Goal: Task Accomplishment & Management: Use online tool/utility

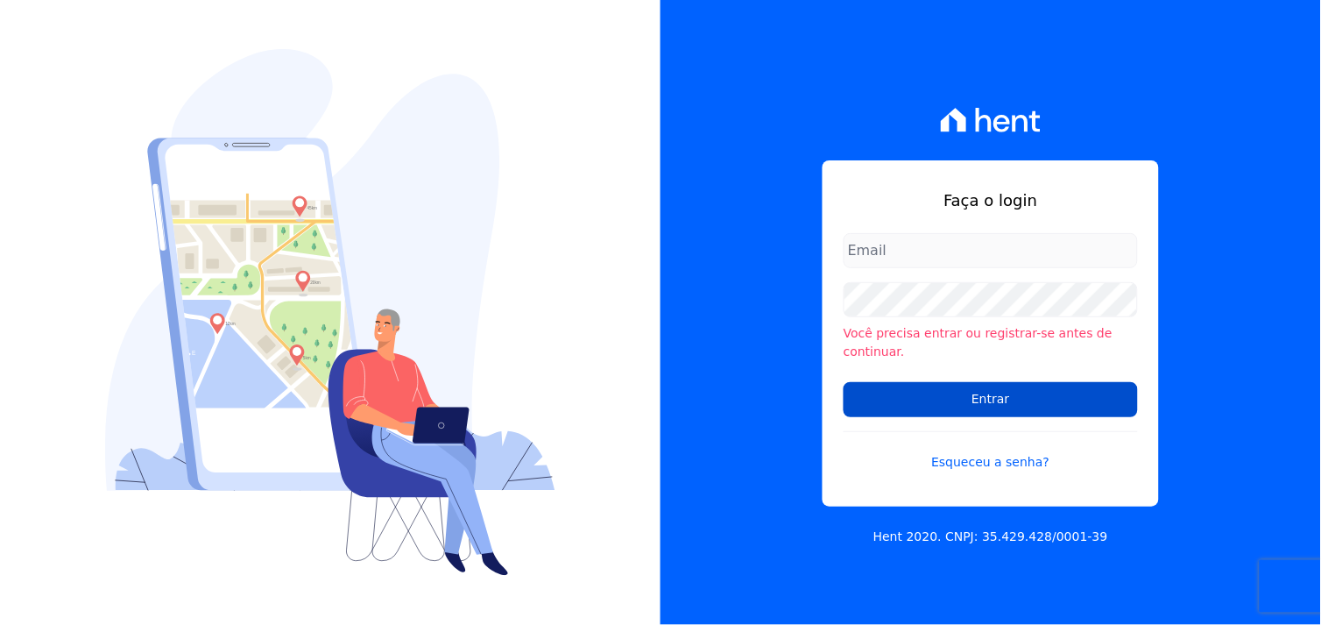
type input "[EMAIL_ADDRESS][DOMAIN_NAME]"
drag, startPoint x: 981, startPoint y: 386, endPoint x: 973, endPoint y: 383, distance: 9.4
click at [977, 384] on input "Entrar" at bounding box center [991, 399] width 294 height 35
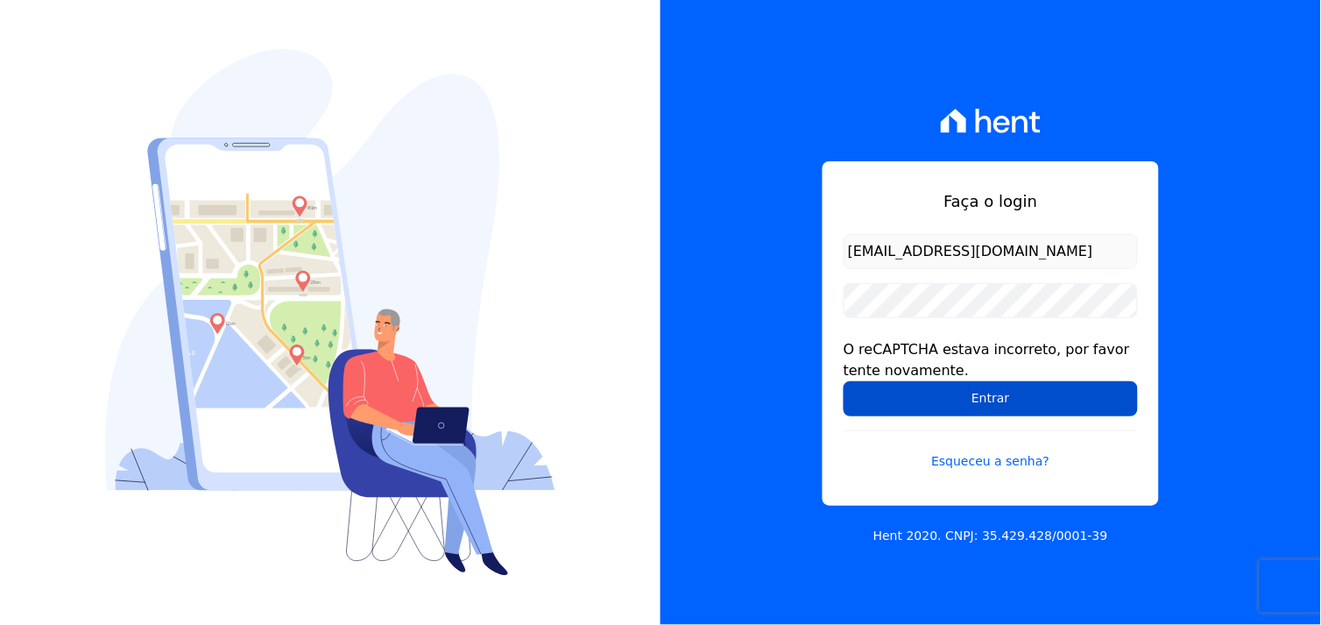
click at [1012, 403] on input "Entrar" at bounding box center [991, 398] width 294 height 35
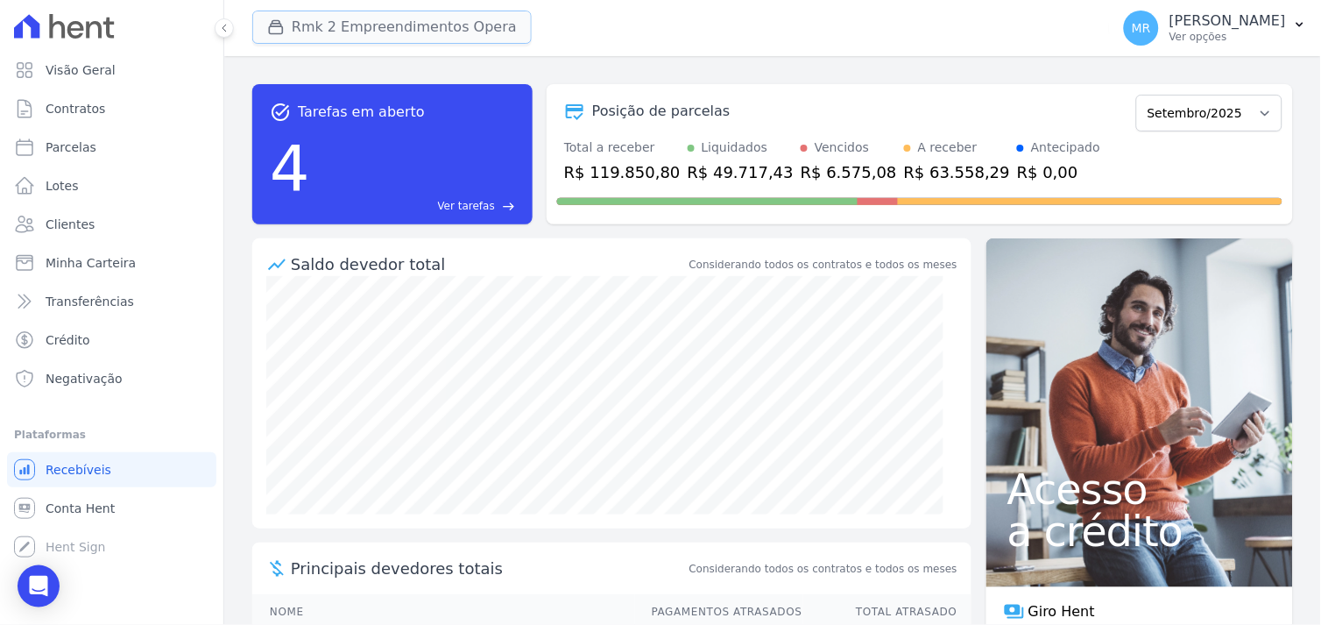
click at [387, 24] on button "Rmk 2 Empreendimentos Opera" at bounding box center [392, 27] width 280 height 33
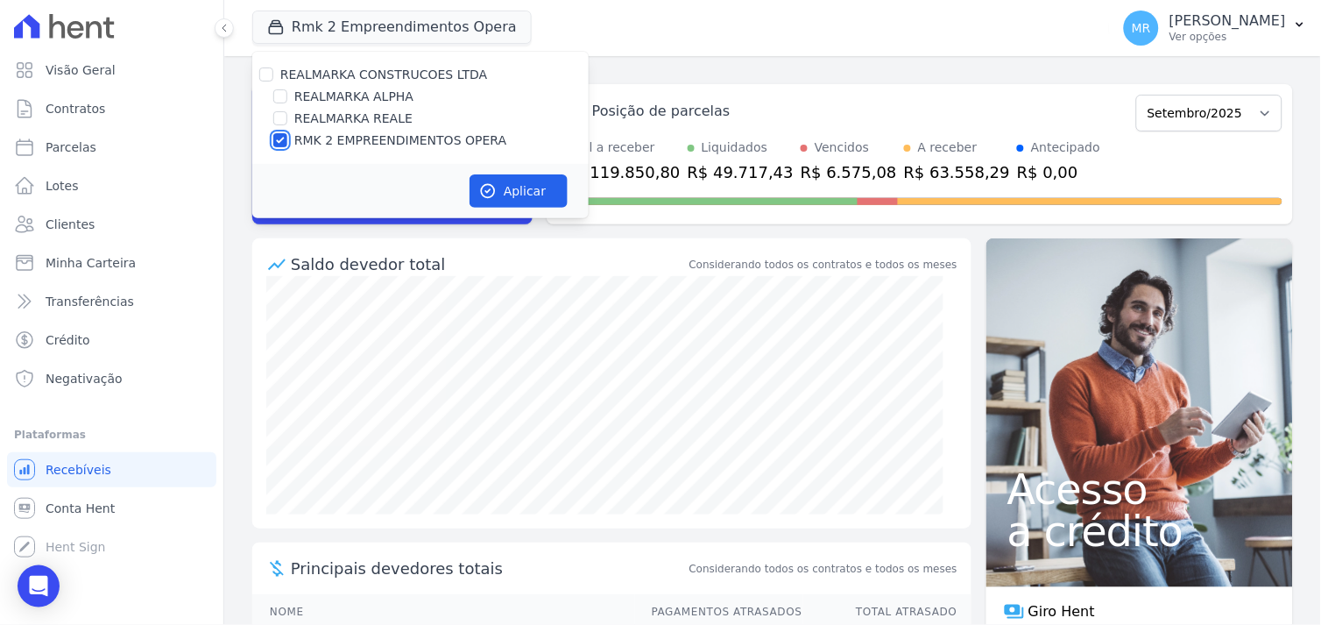
drag, startPoint x: 279, startPoint y: 137, endPoint x: 280, endPoint y: 125, distance: 11.5
click at [279, 136] on input "RMK 2 EMPREENDIMENTOS OPERA" at bounding box center [280, 140] width 14 height 14
checkbox input "false"
click at [284, 89] on input "REALMARKA ALPHA" at bounding box center [280, 96] width 14 height 14
checkbox input "true"
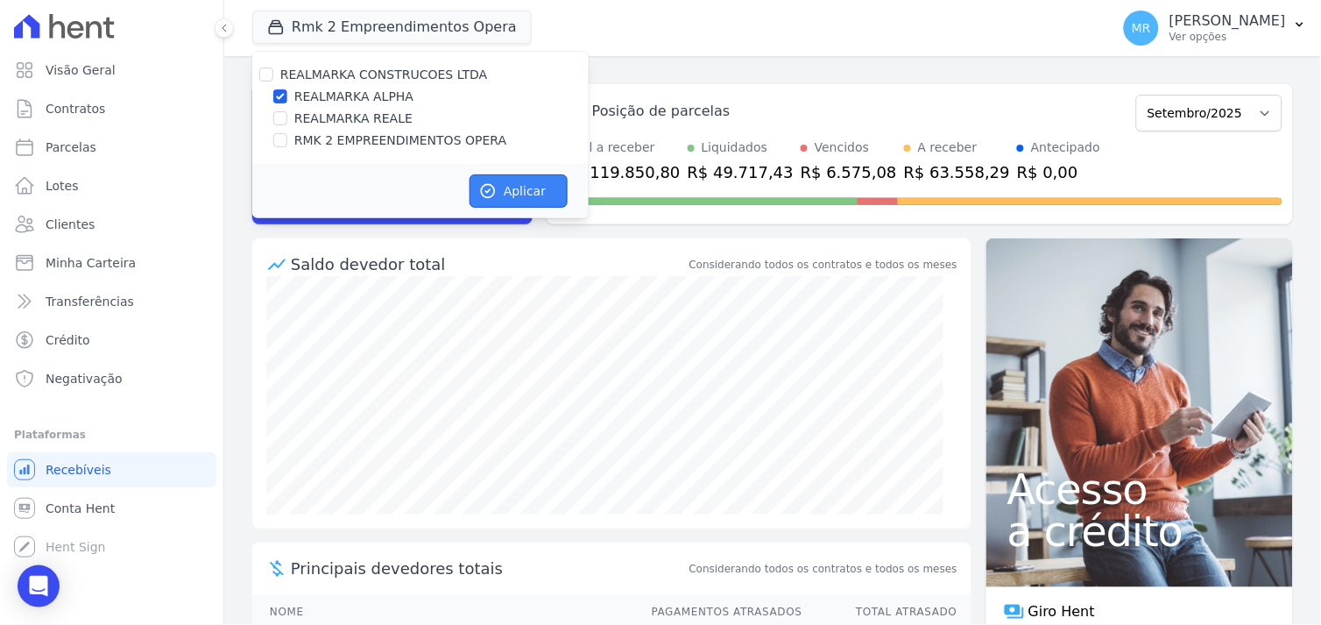
click at [511, 194] on button "Aplicar" at bounding box center [519, 190] width 98 height 33
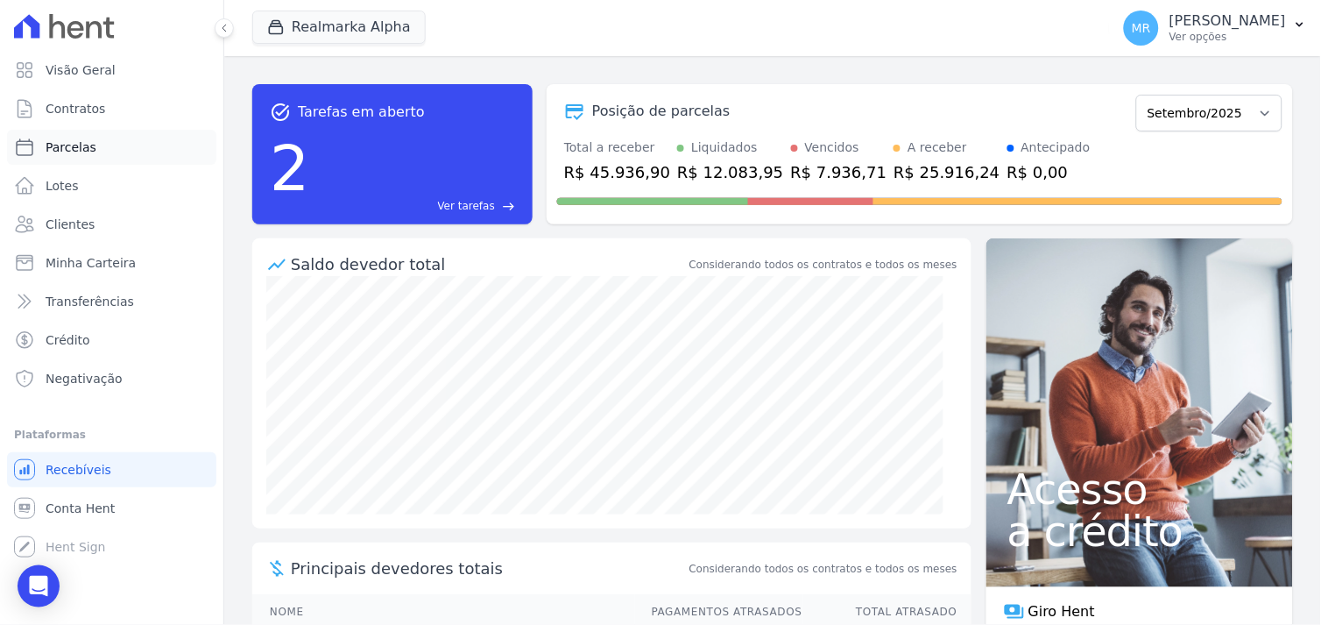
click at [79, 150] on span "Parcelas" at bounding box center [71, 147] width 51 height 18
select select
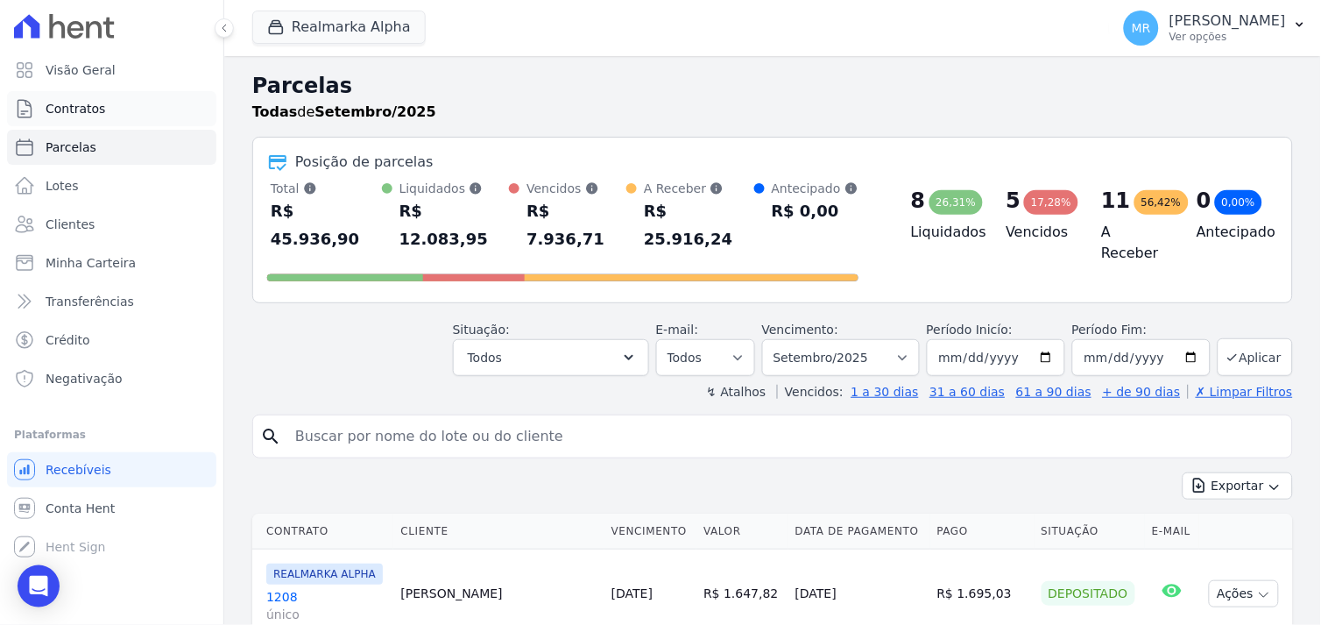
click at [81, 106] on span "Contratos" at bounding box center [76, 109] width 60 height 18
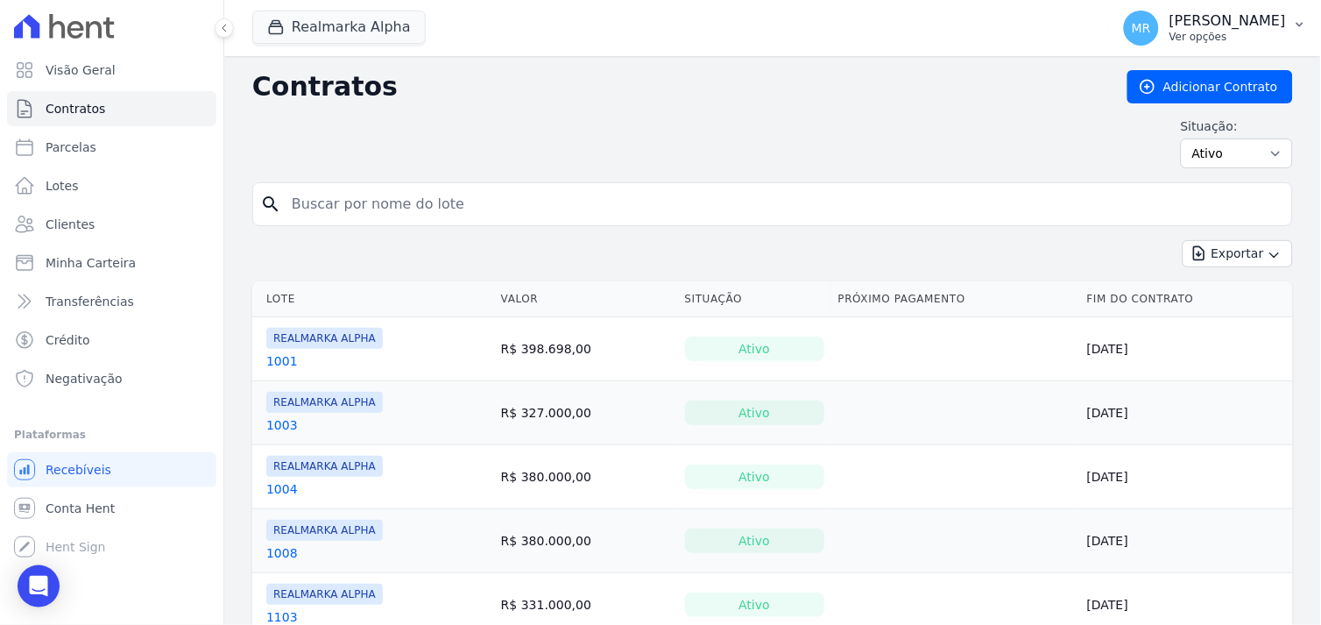
click at [1228, 32] on p "Ver opções" at bounding box center [1228, 37] width 117 height 14
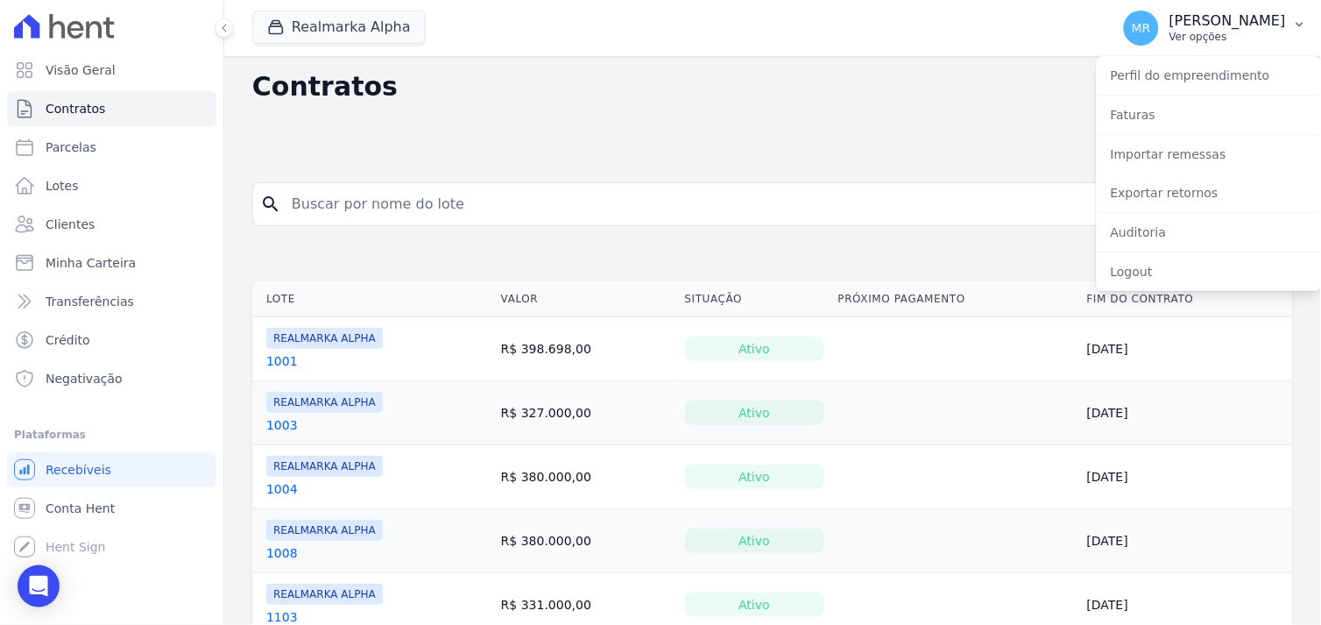
click at [1244, 14] on p "[PERSON_NAME]" at bounding box center [1228, 21] width 117 height 18
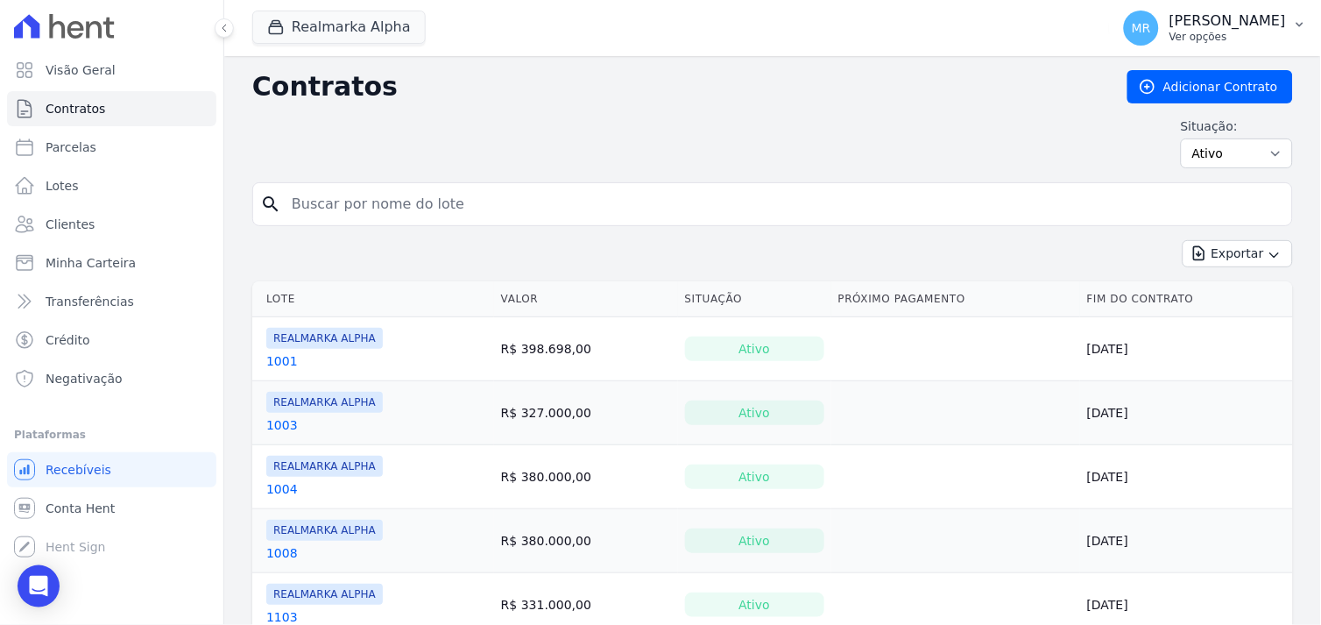
click at [1209, 31] on p "Ver opções" at bounding box center [1228, 37] width 117 height 14
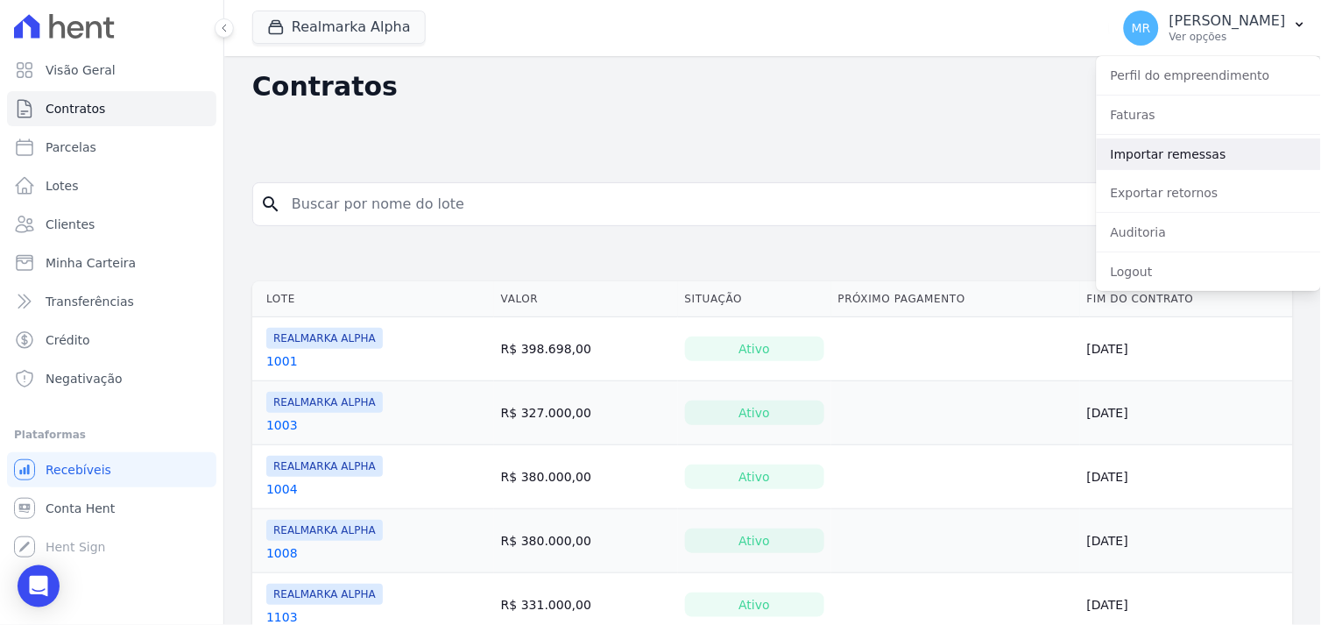
click at [1152, 158] on link "Importar remessas" at bounding box center [1209, 154] width 224 height 32
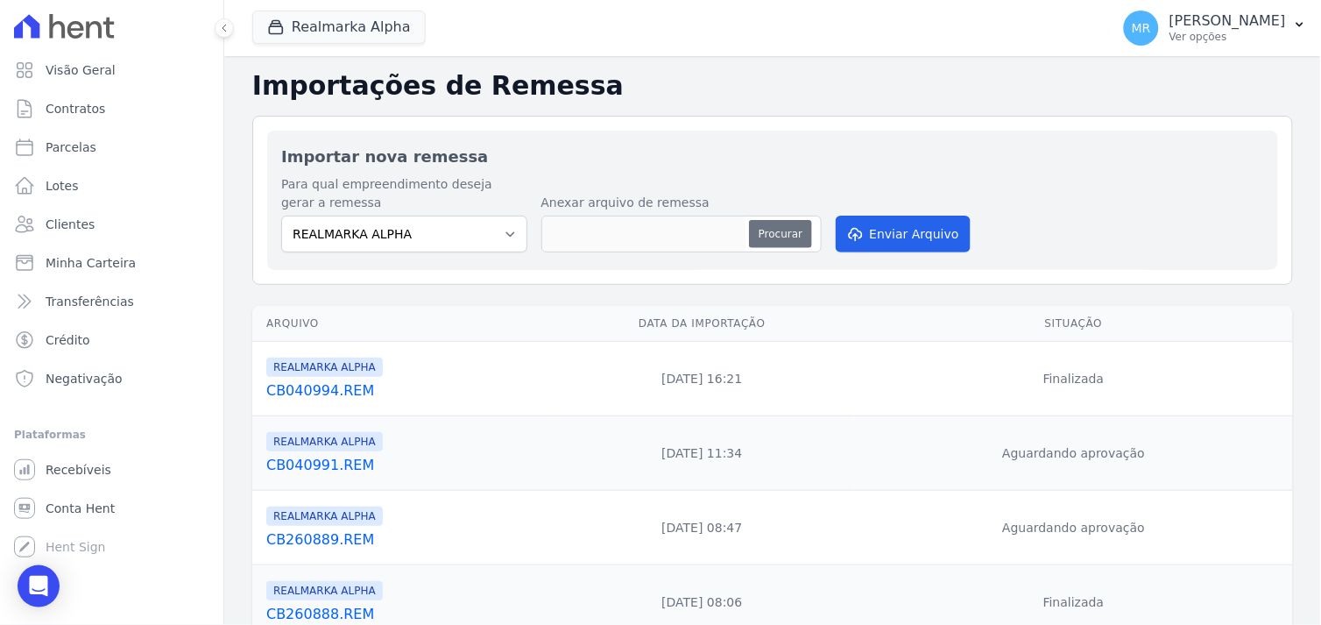
click at [785, 234] on button "Procurar" at bounding box center [780, 234] width 63 height 28
type input "CB140995.REM"
drag, startPoint x: 882, startPoint y: 231, endPoint x: 889, endPoint y: 240, distance: 11.8
click at [881, 231] on button "Enviar Arquivo" at bounding box center [903, 234] width 135 height 37
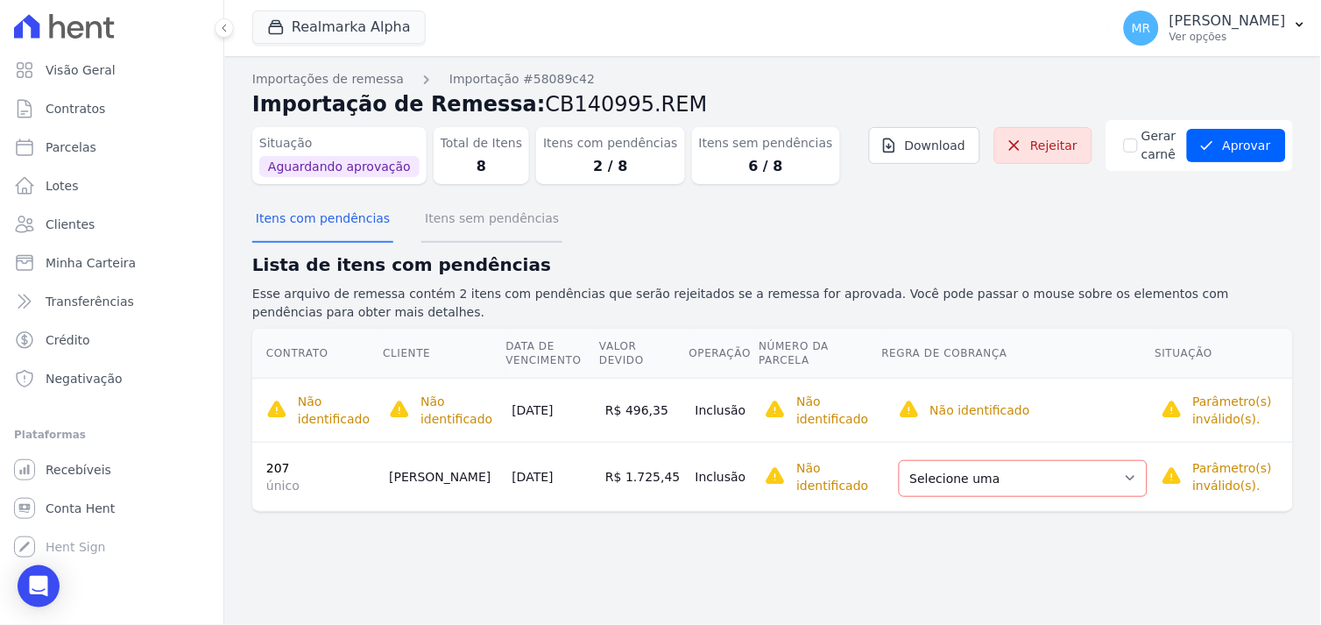
click at [457, 214] on button "Itens sem pendências" at bounding box center [492, 220] width 141 height 46
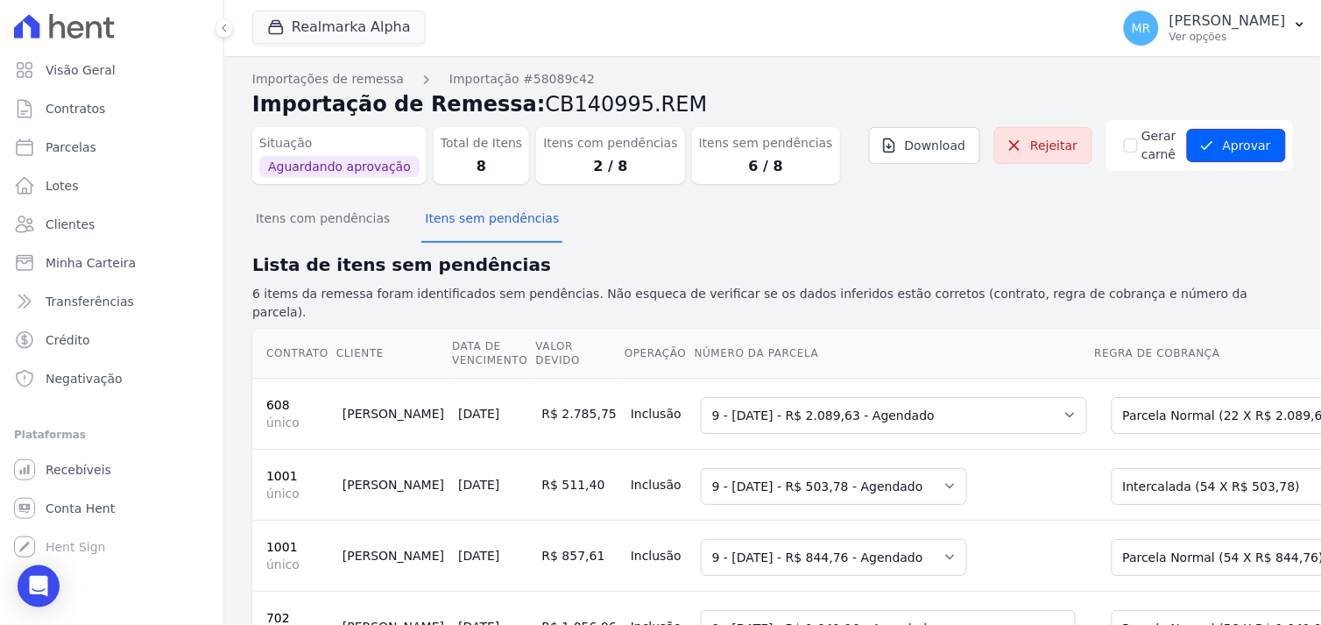
drag, startPoint x: 1207, startPoint y: 142, endPoint x: 1186, endPoint y: 211, distance: 72.4
click at [1203, 140] on button "Aprovar" at bounding box center [1236, 145] width 99 height 33
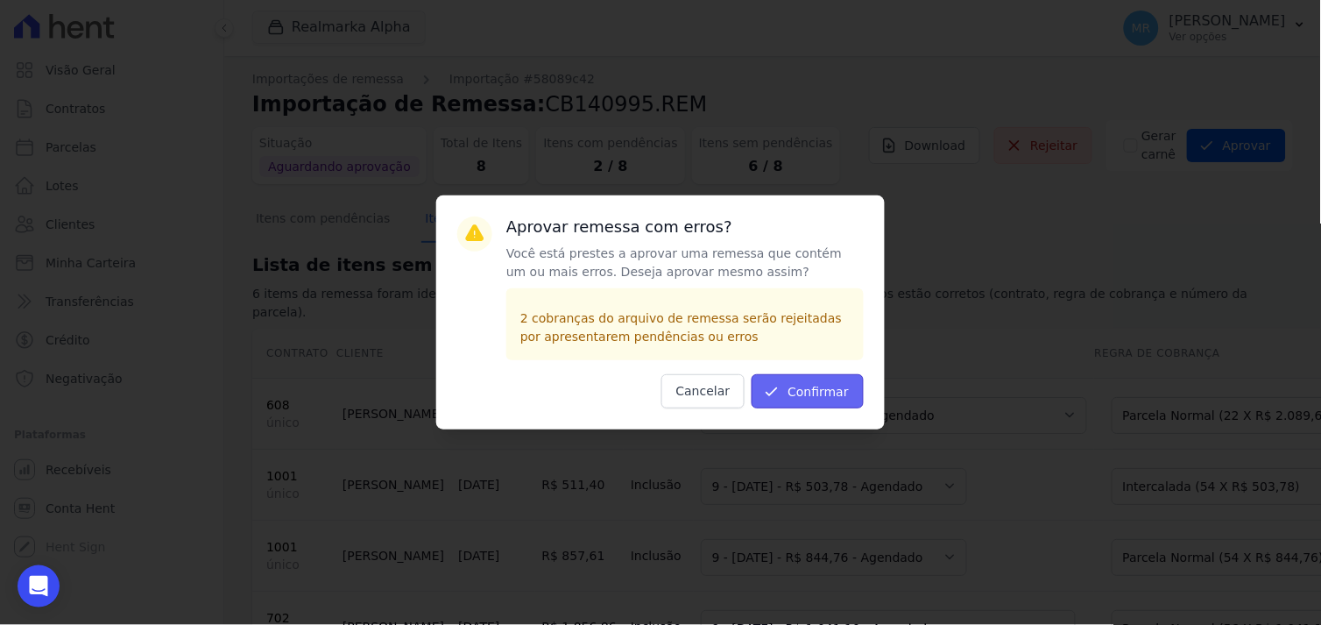
click at [842, 400] on button "Confirmar" at bounding box center [808, 391] width 112 height 34
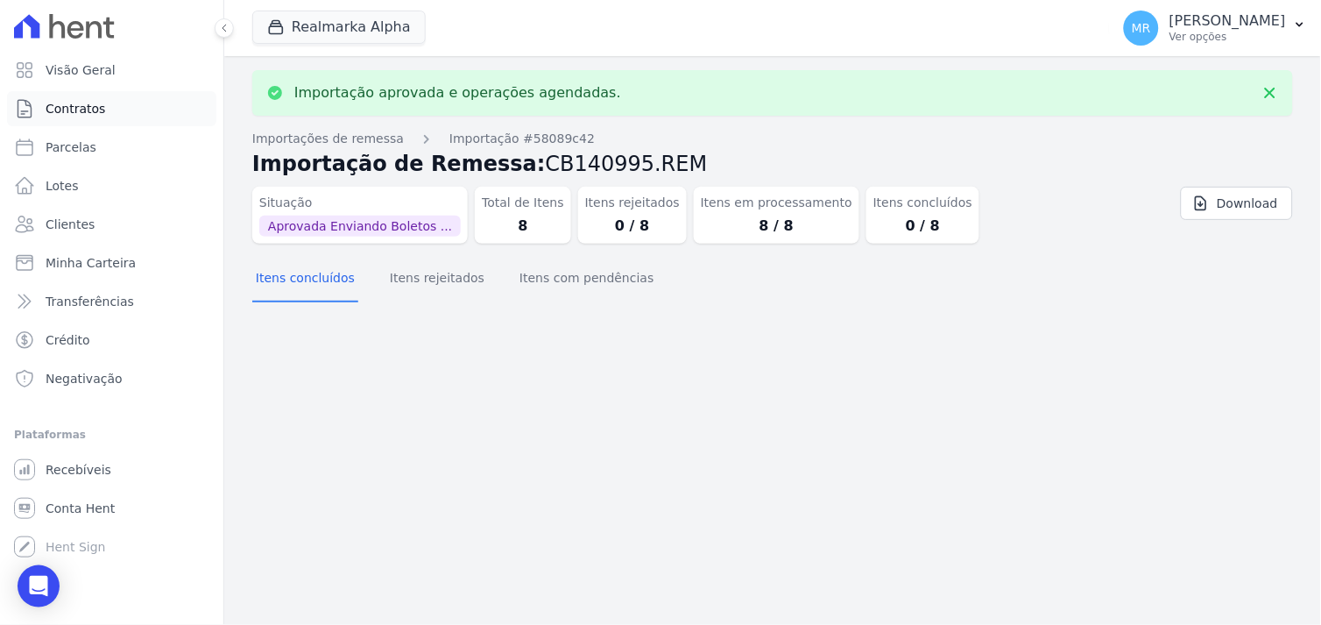
click at [76, 109] on span "Contratos" at bounding box center [76, 109] width 60 height 18
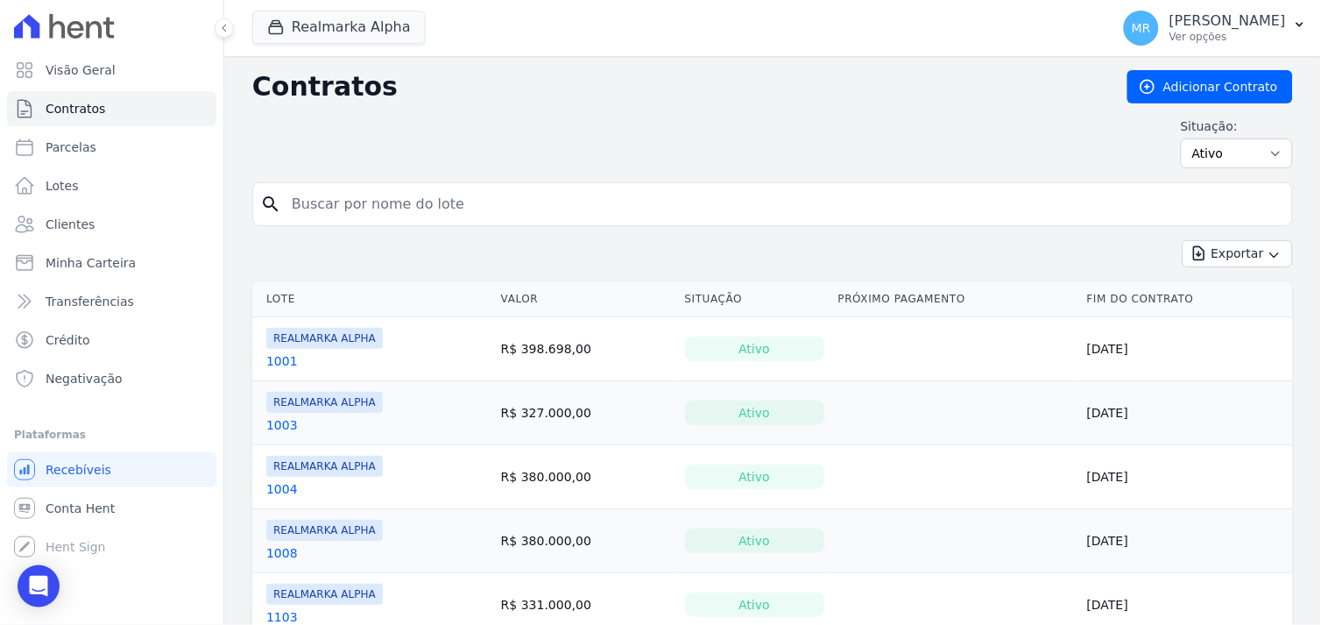
click at [362, 207] on input "search" at bounding box center [783, 204] width 1004 height 35
type input "1202"
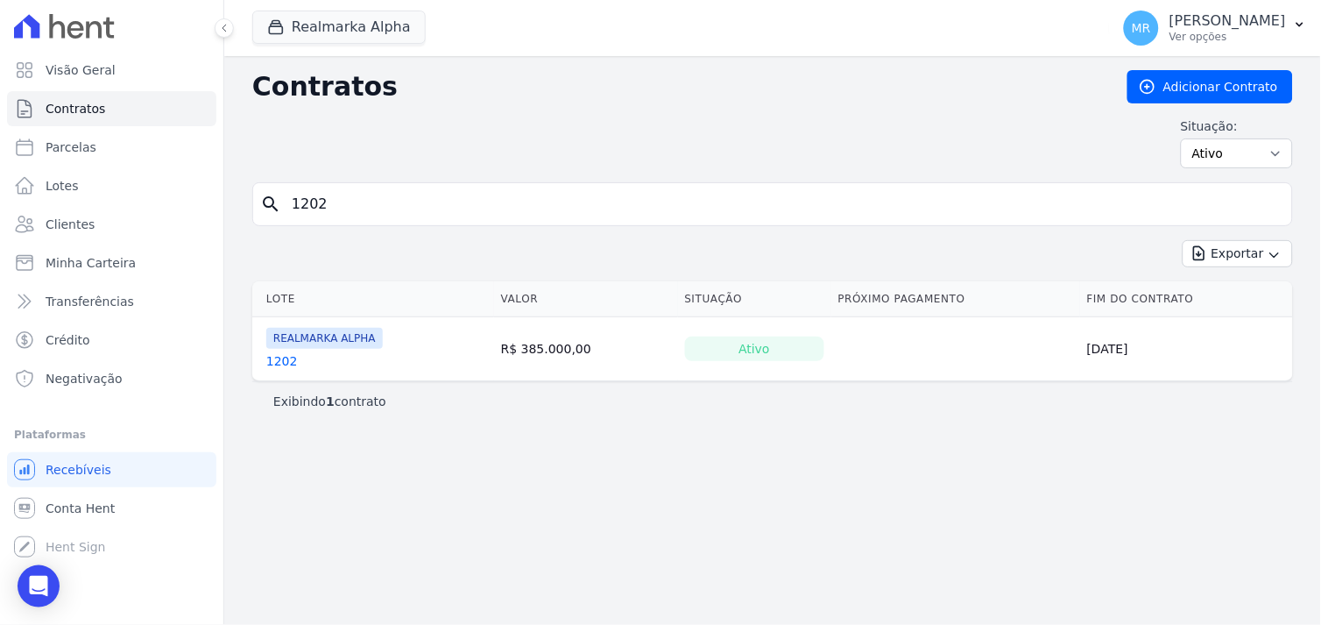
click at [268, 366] on link "1202" at bounding box center [282, 361] width 32 height 18
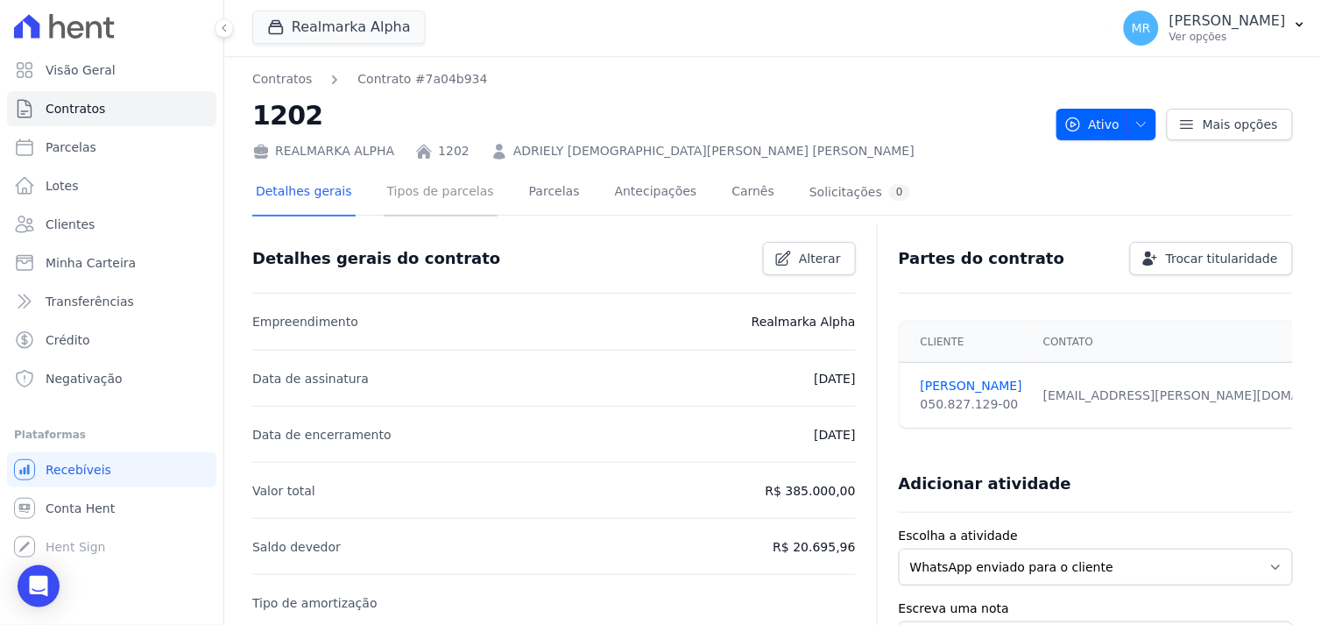
click at [422, 188] on link "Tipos de parcelas" at bounding box center [441, 193] width 114 height 46
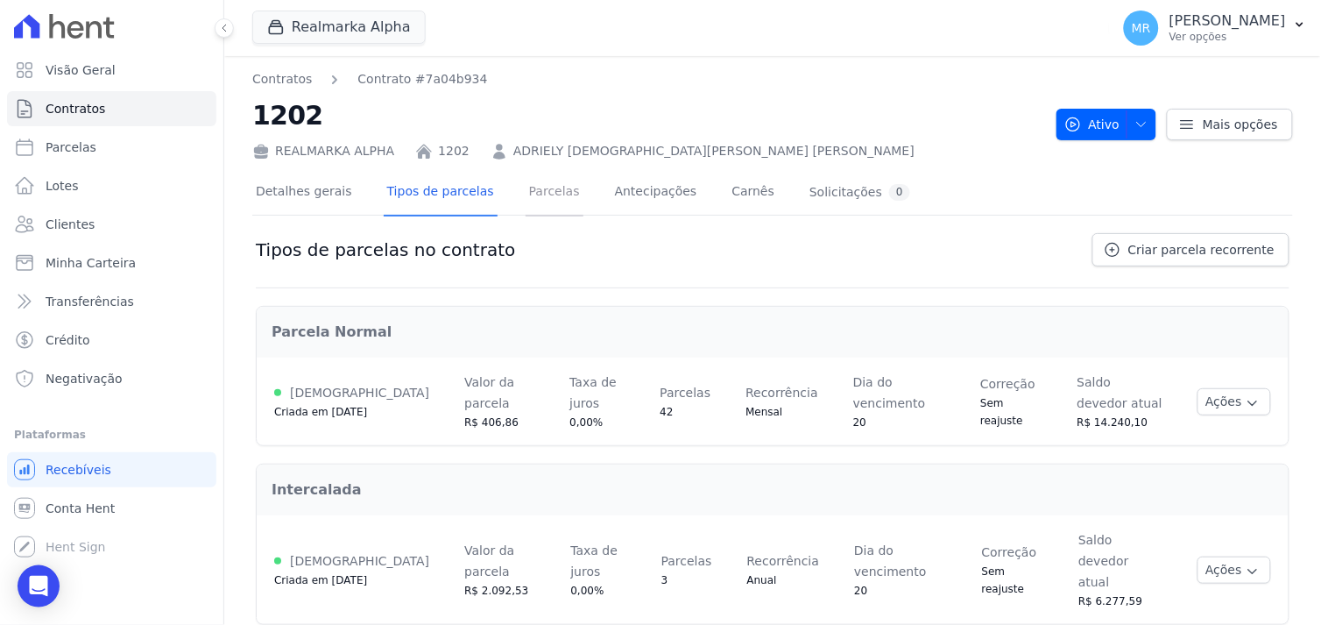
click at [527, 188] on link "Parcelas" at bounding box center [555, 193] width 58 height 46
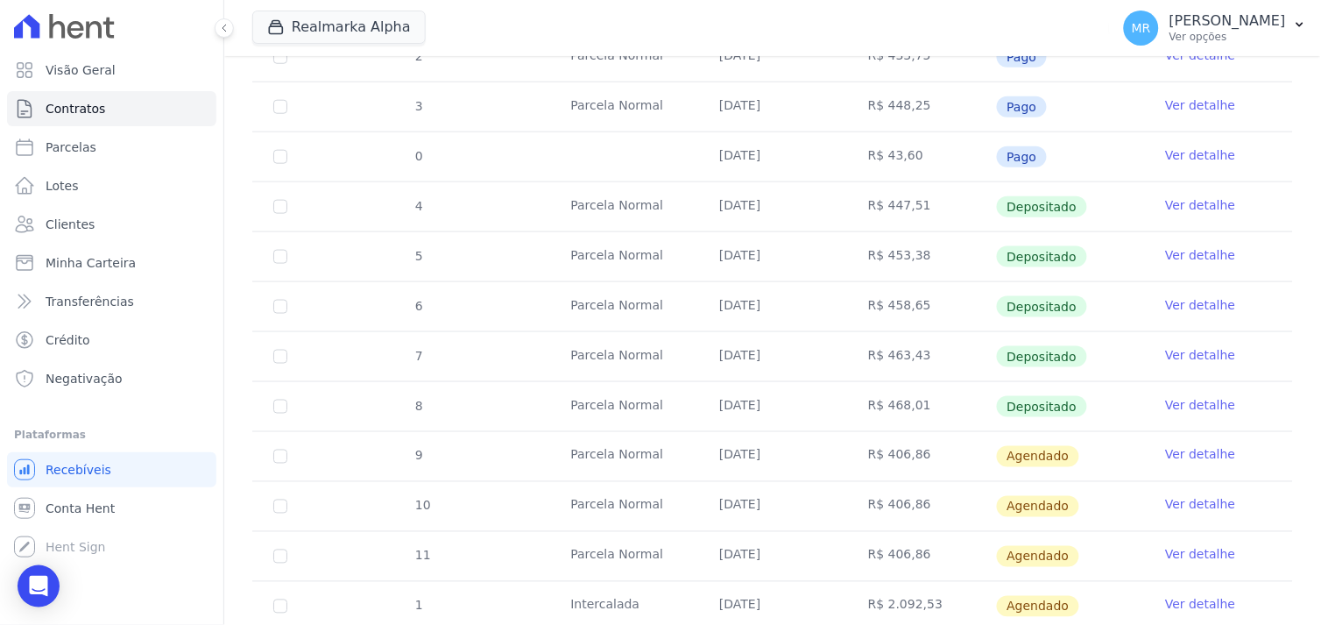
scroll to position [389, 0]
click at [1186, 451] on link "Ver detalhe" at bounding box center [1200, 453] width 70 height 18
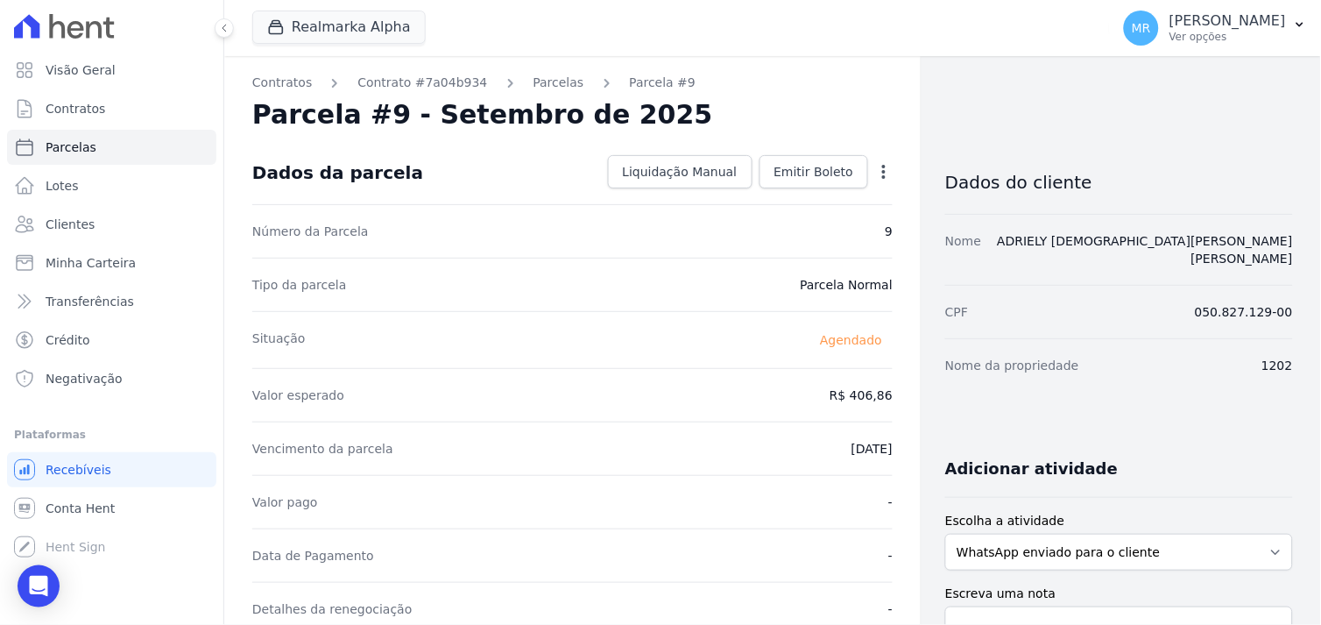
click at [880, 173] on icon "button" at bounding box center [884, 172] width 18 height 18
click at [878, 166] on icon "button" at bounding box center [884, 172] width 18 height 18
click at [878, 165] on icon "button" at bounding box center [884, 172] width 18 height 18
click at [802, 198] on link "Alterar" at bounding box center [809, 196] width 154 height 32
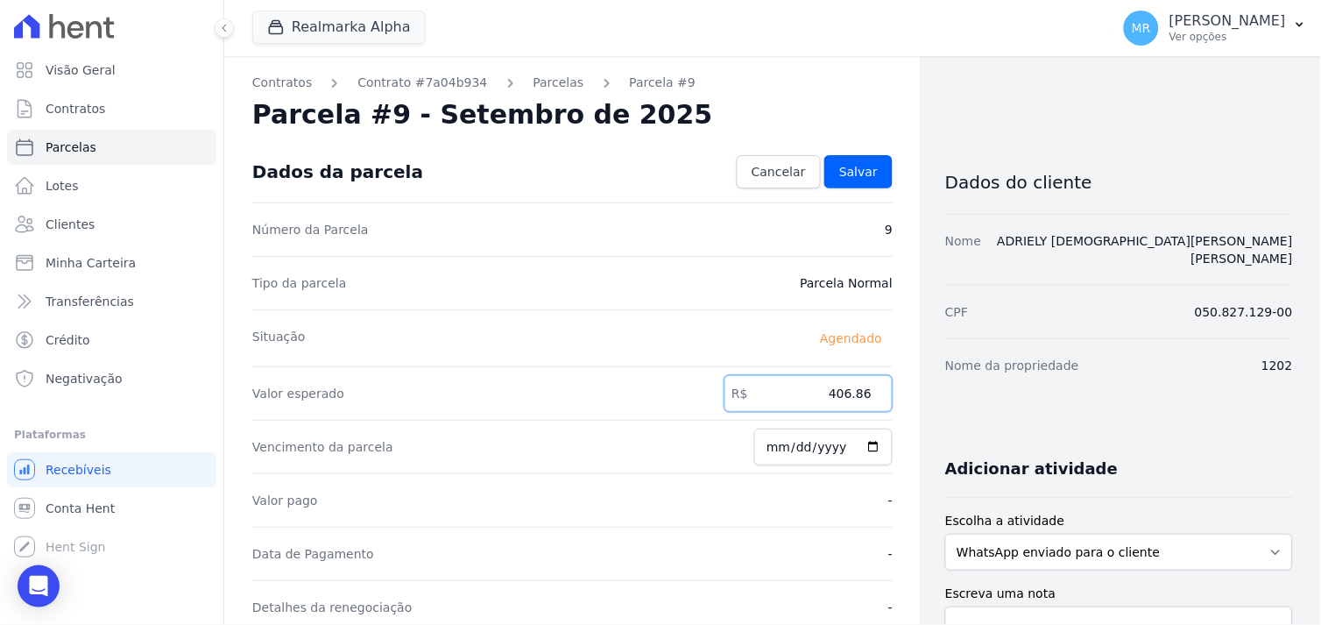
drag, startPoint x: 809, startPoint y: 400, endPoint x: 887, endPoint y: 393, distance: 78.3
click at [887, 393] on div "Contratos Contrato #7a04b934 Parcelas Parcela #9 Parcela #9 - Setembro de 2025 …" at bounding box center [572, 618] width 697 height 1125
drag, startPoint x: 815, startPoint y: 396, endPoint x: 875, endPoint y: 395, distance: 59.6
click at [875, 395] on input "495.36" at bounding box center [809, 393] width 168 height 37
type input "496.35"
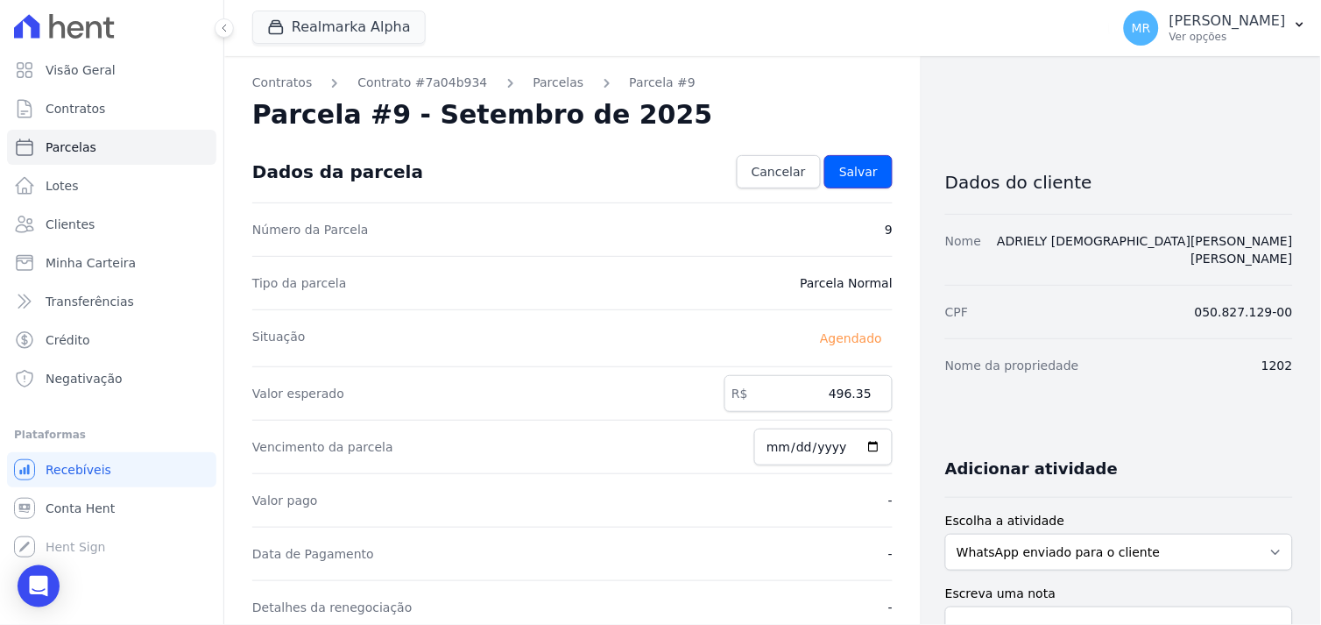
click at [852, 166] on span "Salvar" at bounding box center [859, 172] width 39 height 18
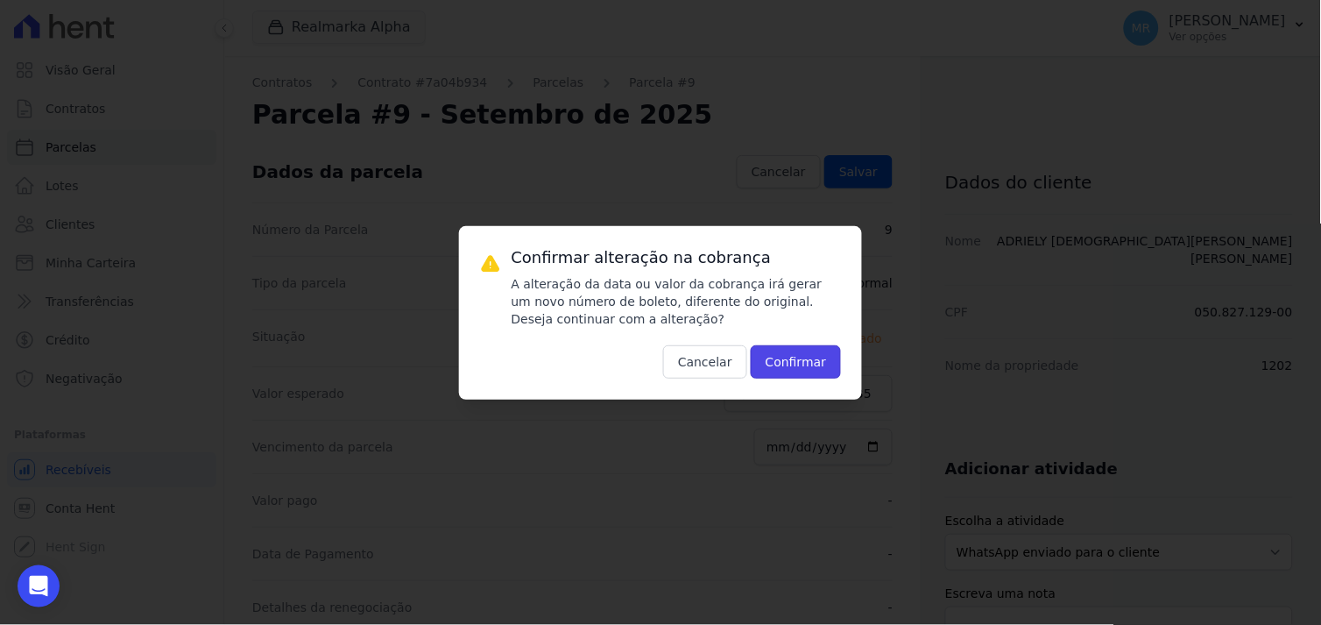
click at [809, 360] on button "Confirmar" at bounding box center [796, 361] width 91 height 33
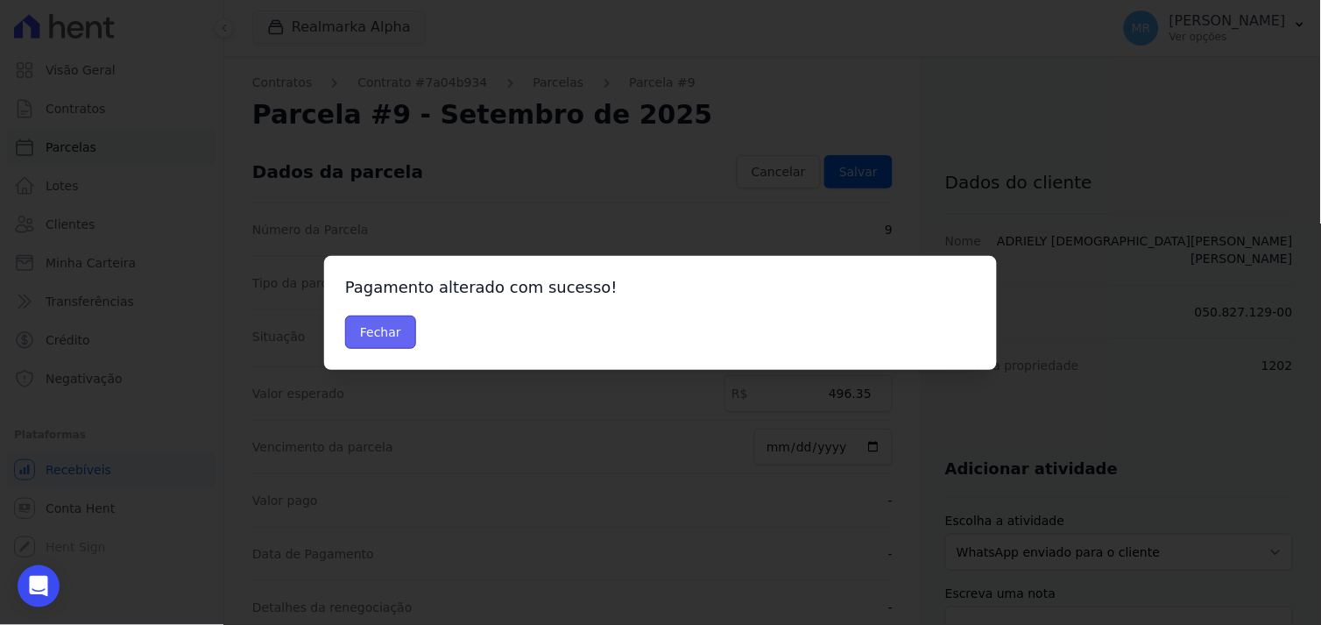
click at [379, 330] on button "Fechar" at bounding box center [380, 331] width 71 height 33
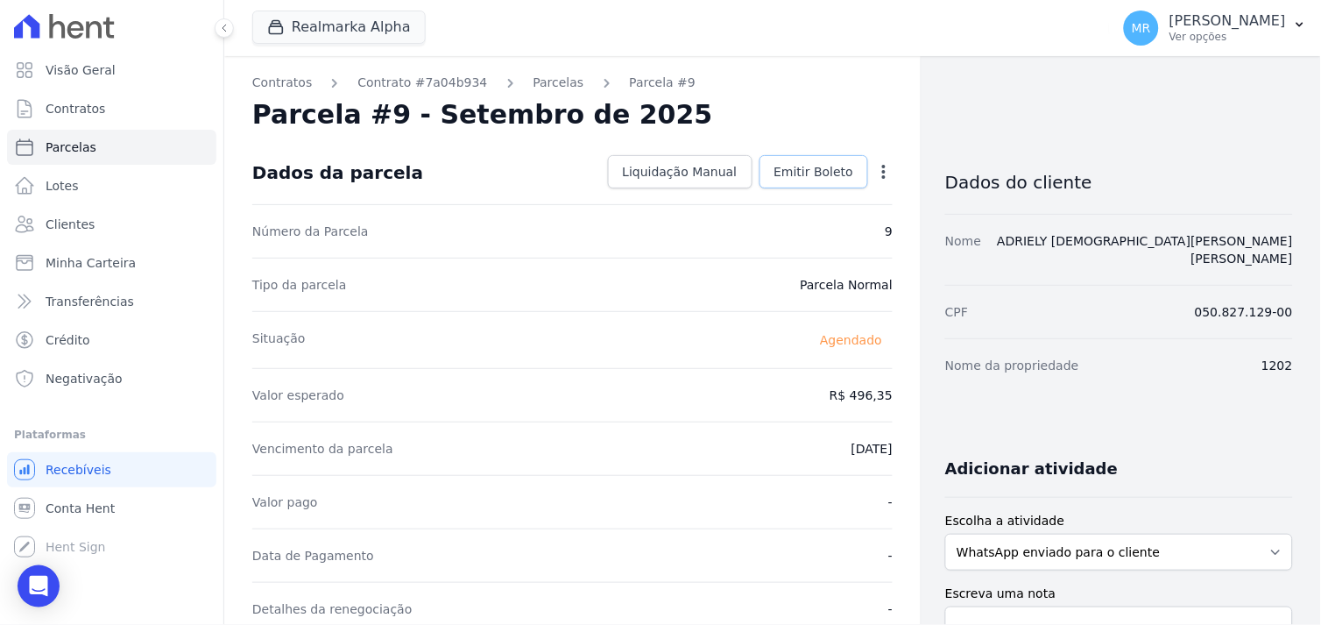
click at [811, 178] on span "Emitir Boleto" at bounding box center [815, 172] width 80 height 18
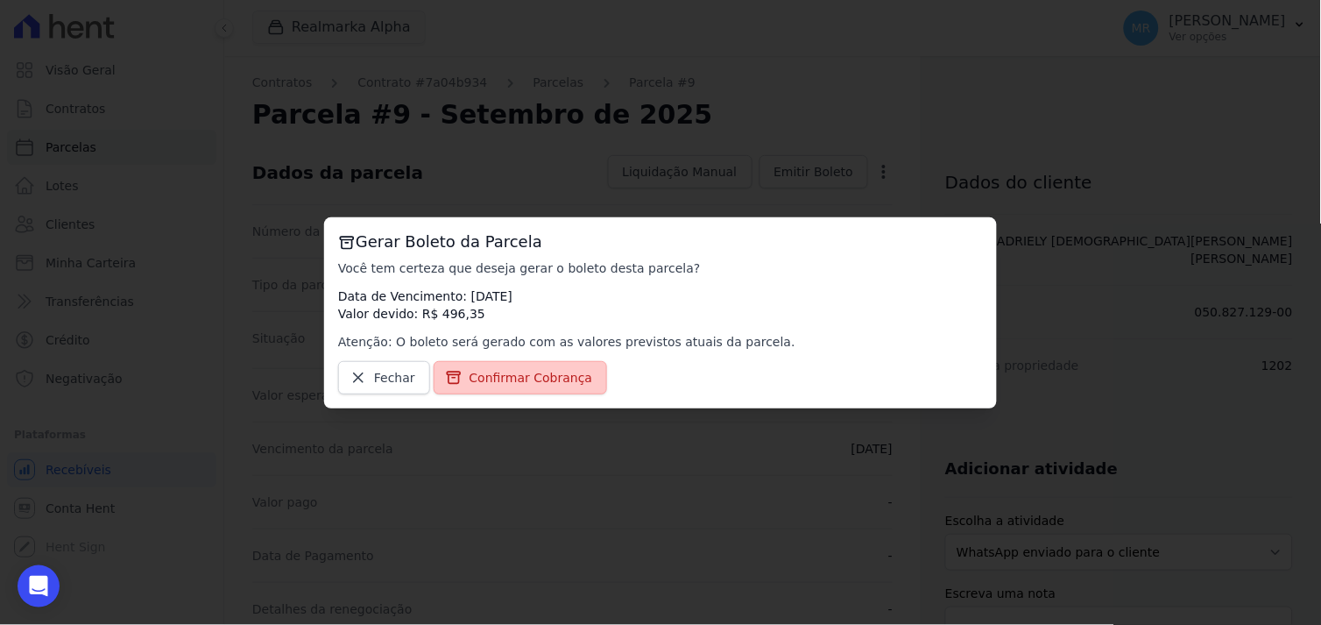
click at [515, 379] on span "Confirmar Cobrança" at bounding box center [532, 378] width 124 height 18
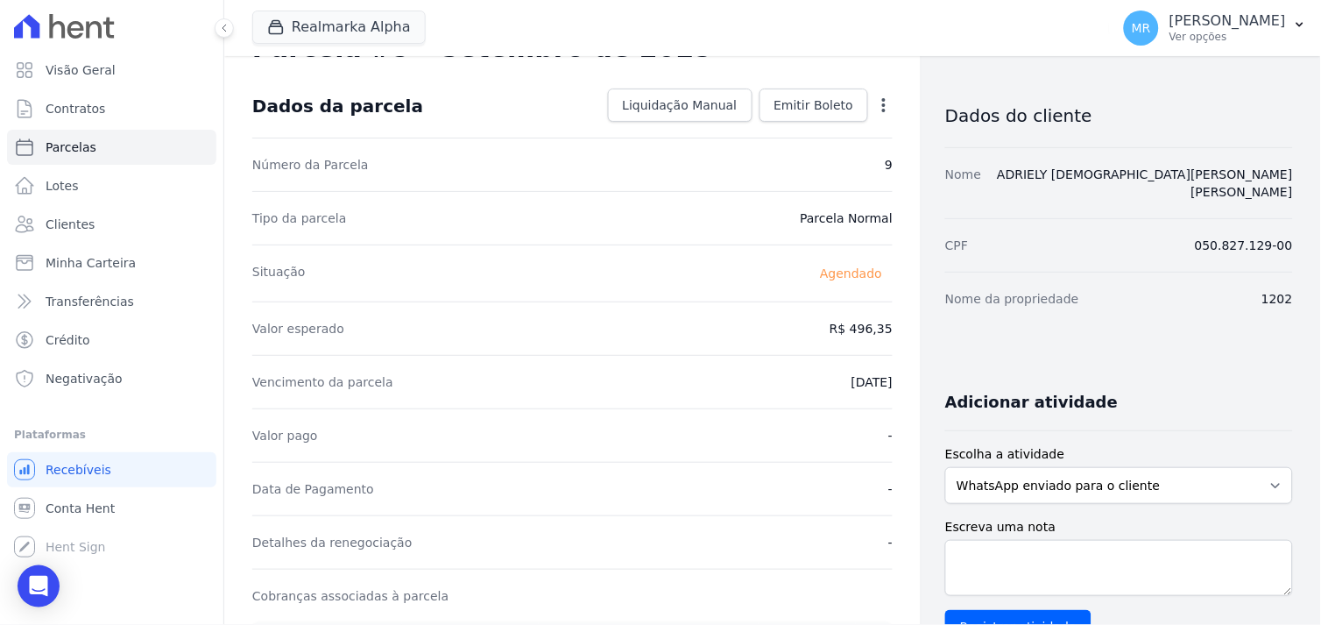
scroll to position [97, 0]
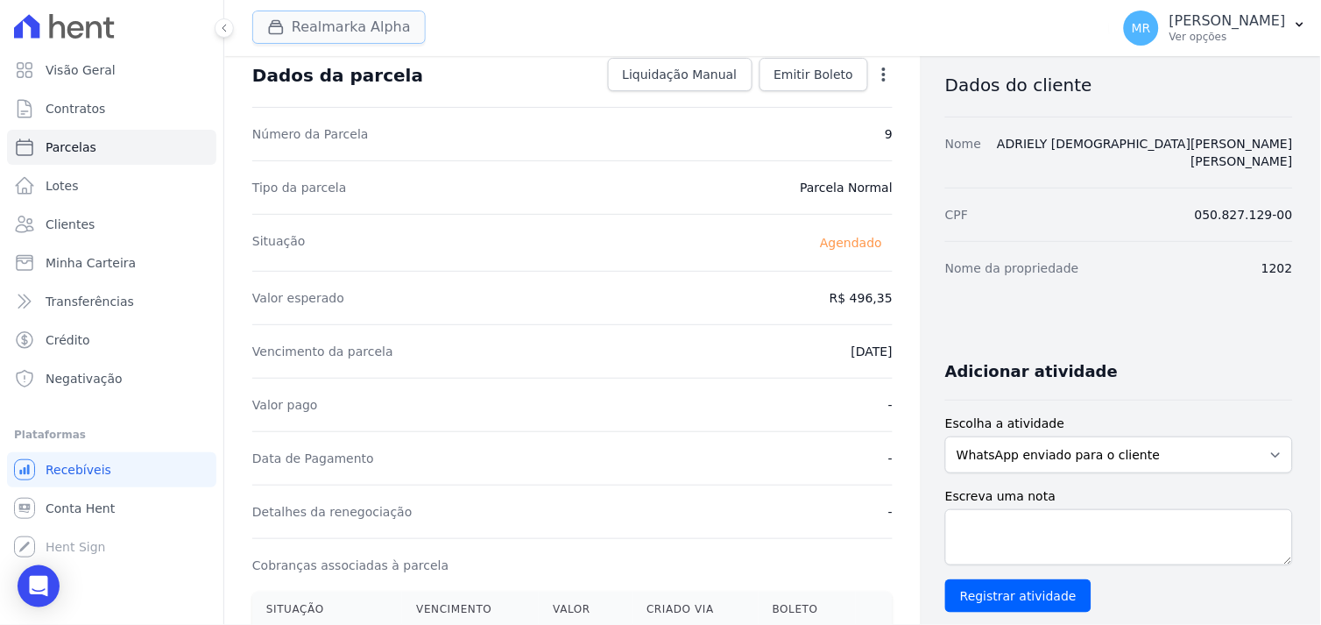
click at [320, 23] on button "Realmarka Alpha" at bounding box center [339, 27] width 174 height 33
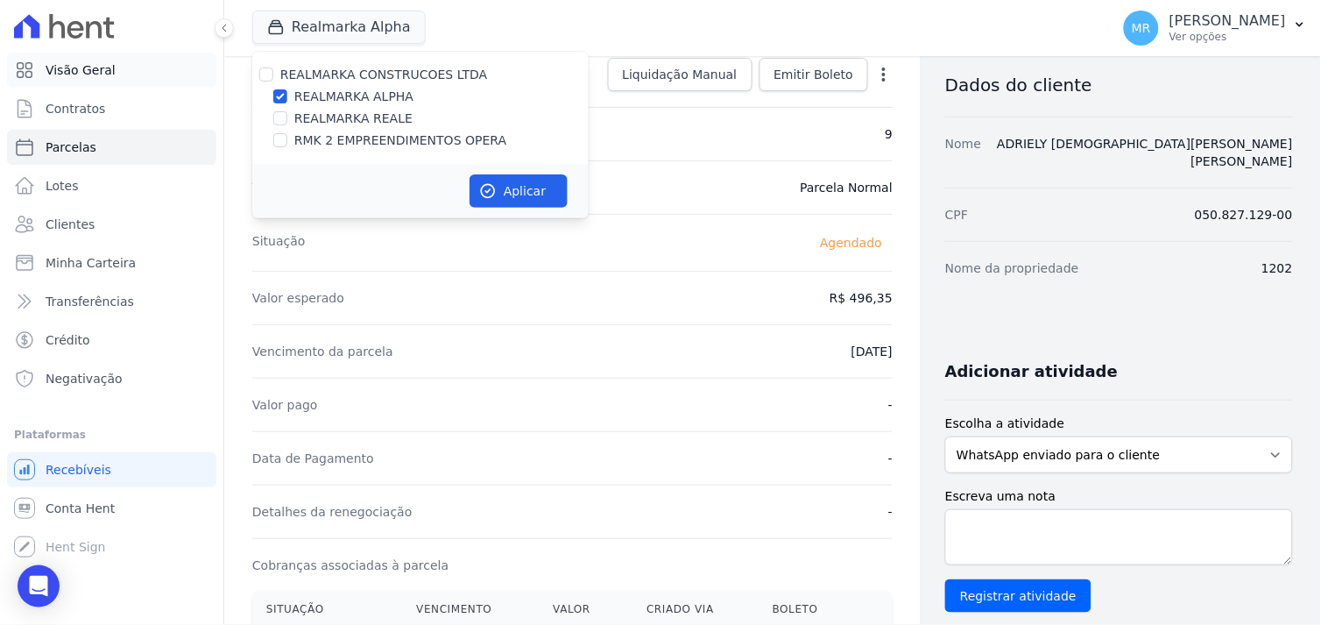
click at [59, 67] on span "Visão Geral" at bounding box center [81, 70] width 70 height 18
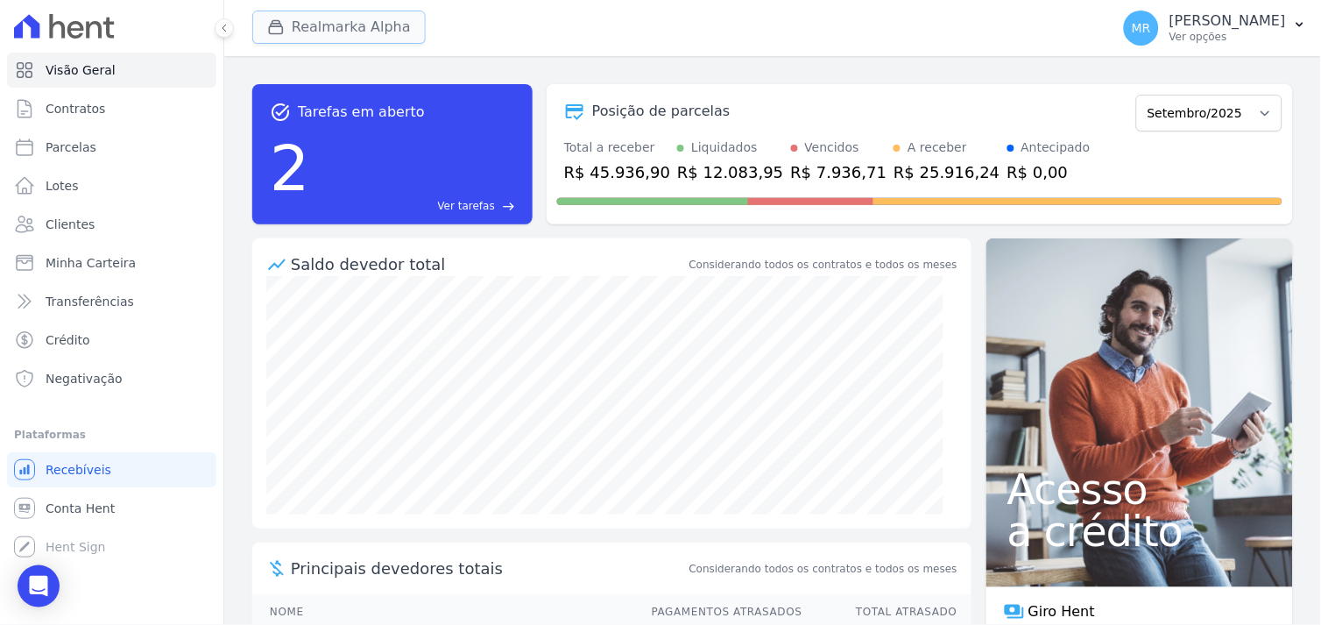
click at [360, 32] on button "Realmarka Alpha" at bounding box center [339, 27] width 174 height 33
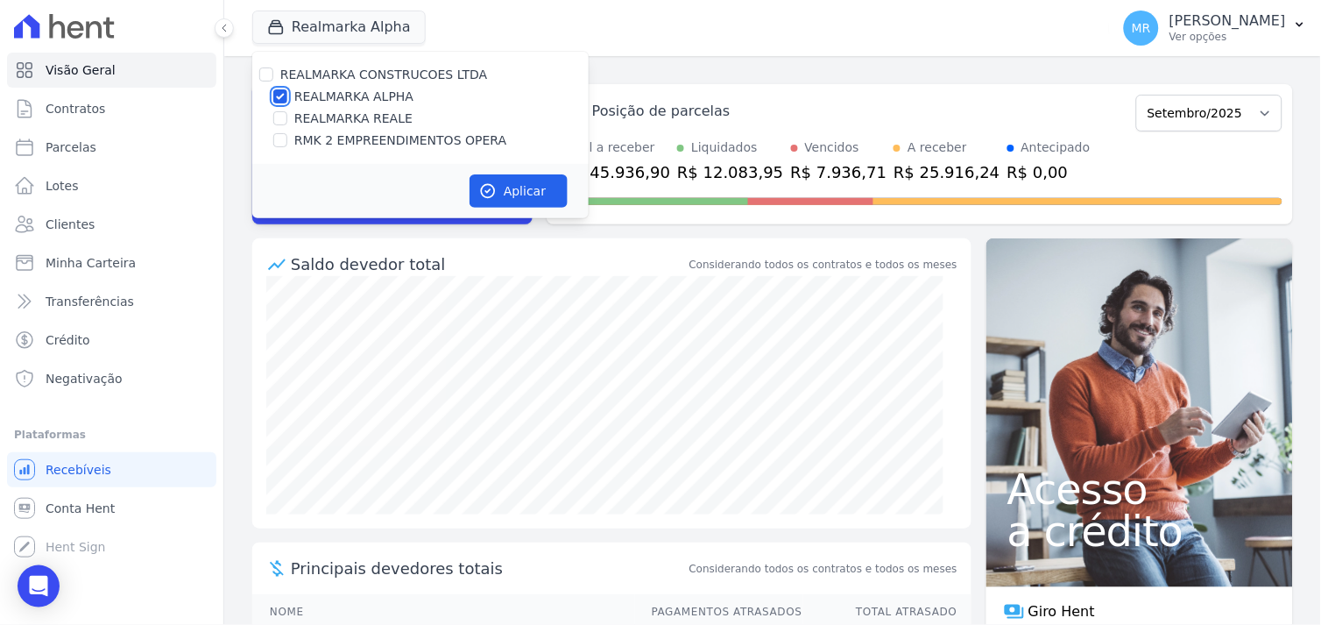
click at [279, 100] on input "REALMARKA ALPHA" at bounding box center [280, 96] width 14 height 14
checkbox input "false"
click at [287, 121] on div "REALMARKA REALE" at bounding box center [420, 119] width 337 height 18
click at [273, 117] on div "REALMARKA REALE" at bounding box center [420, 119] width 337 height 18
click at [277, 119] on input "REALMARKA REALE" at bounding box center [280, 118] width 14 height 14
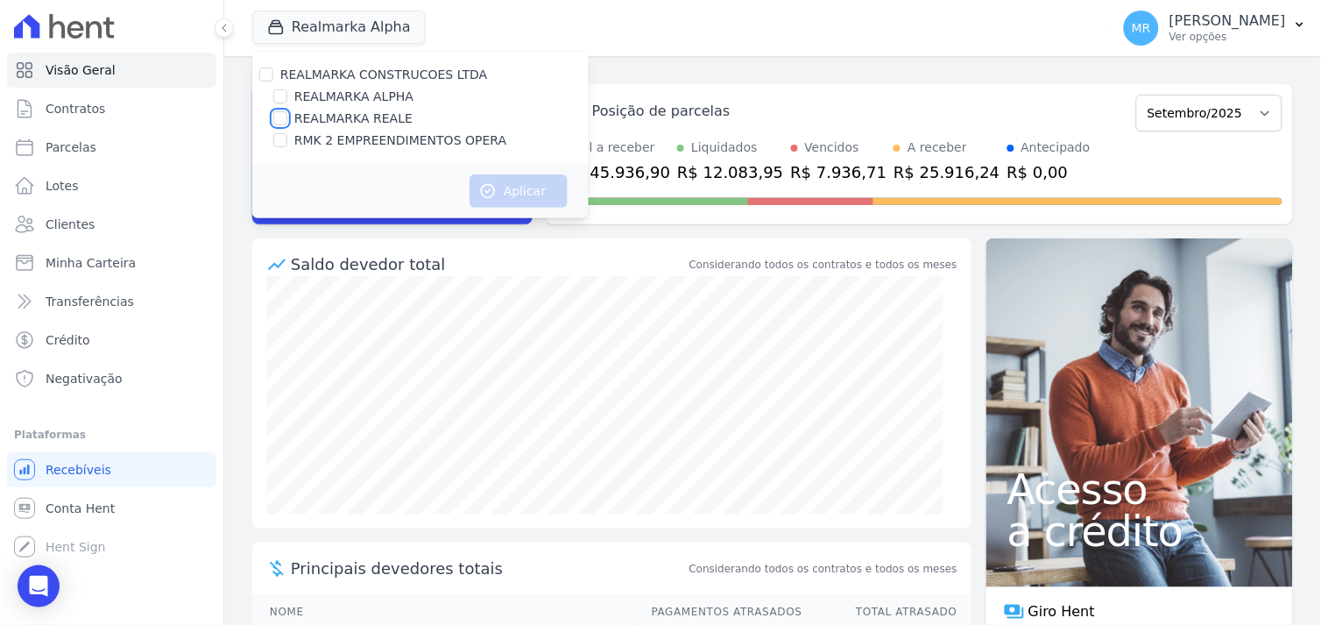
checkbox input "true"
click at [509, 195] on button "Aplicar" at bounding box center [519, 190] width 98 height 33
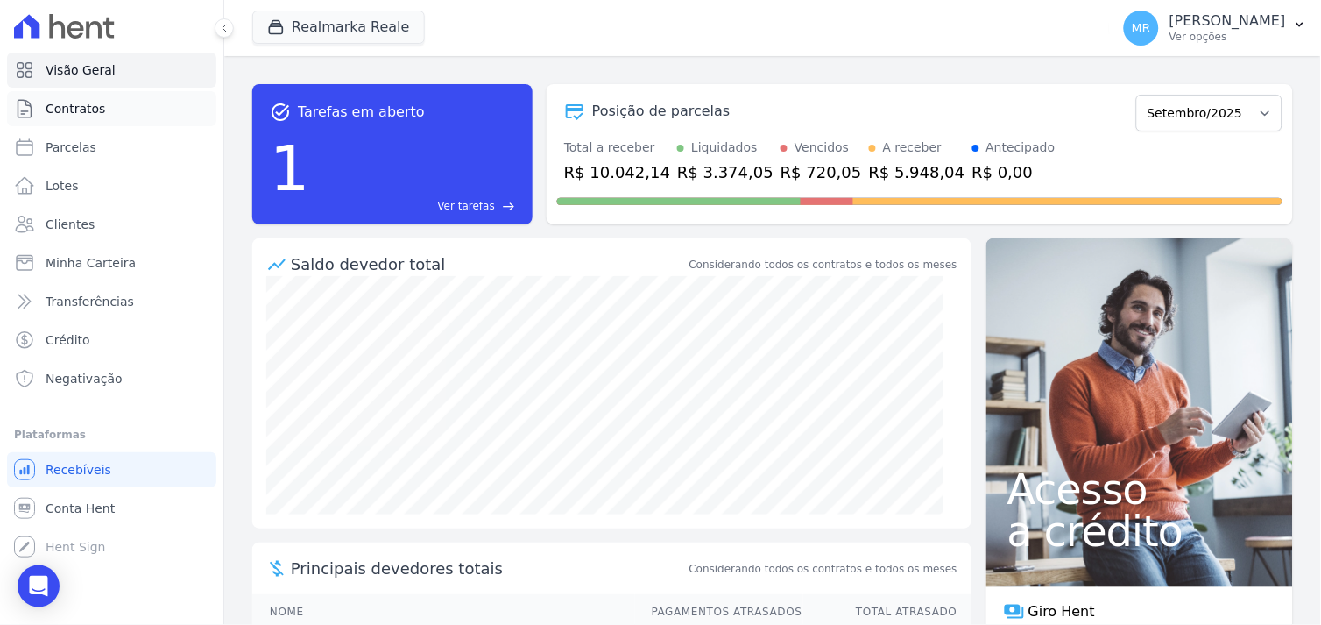
click at [102, 116] on link "Contratos" at bounding box center [111, 108] width 209 height 35
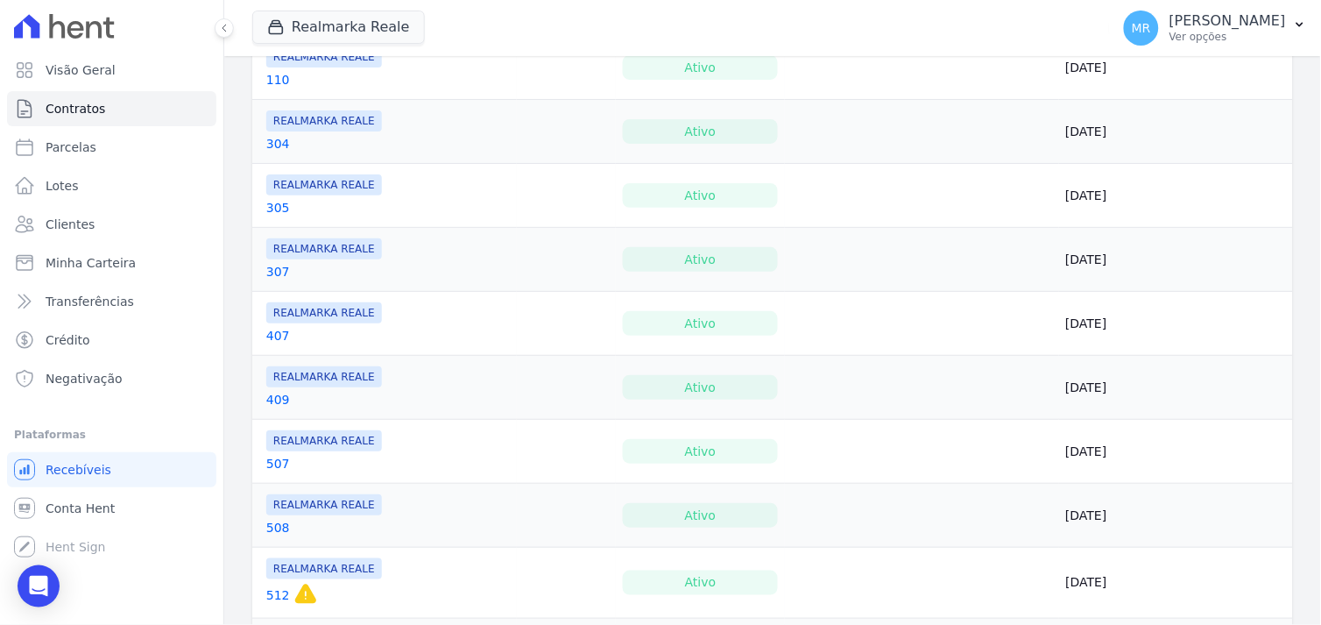
scroll to position [165, 0]
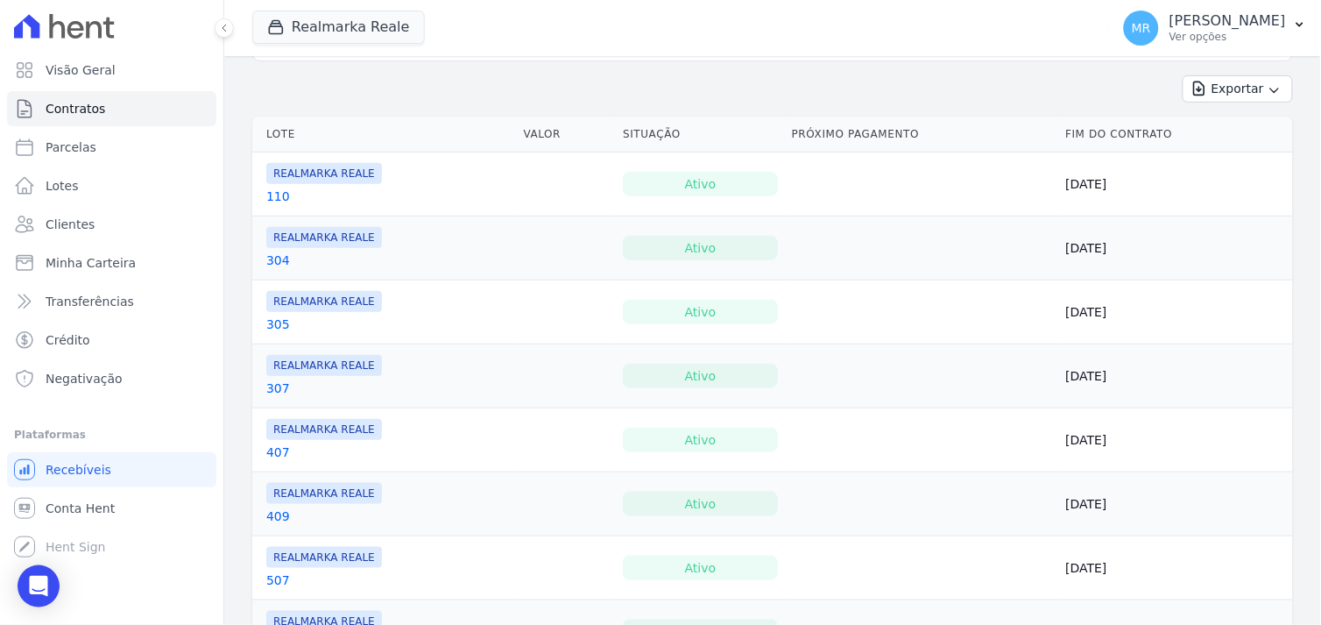
click at [266, 254] on link "304" at bounding box center [278, 261] width 24 height 18
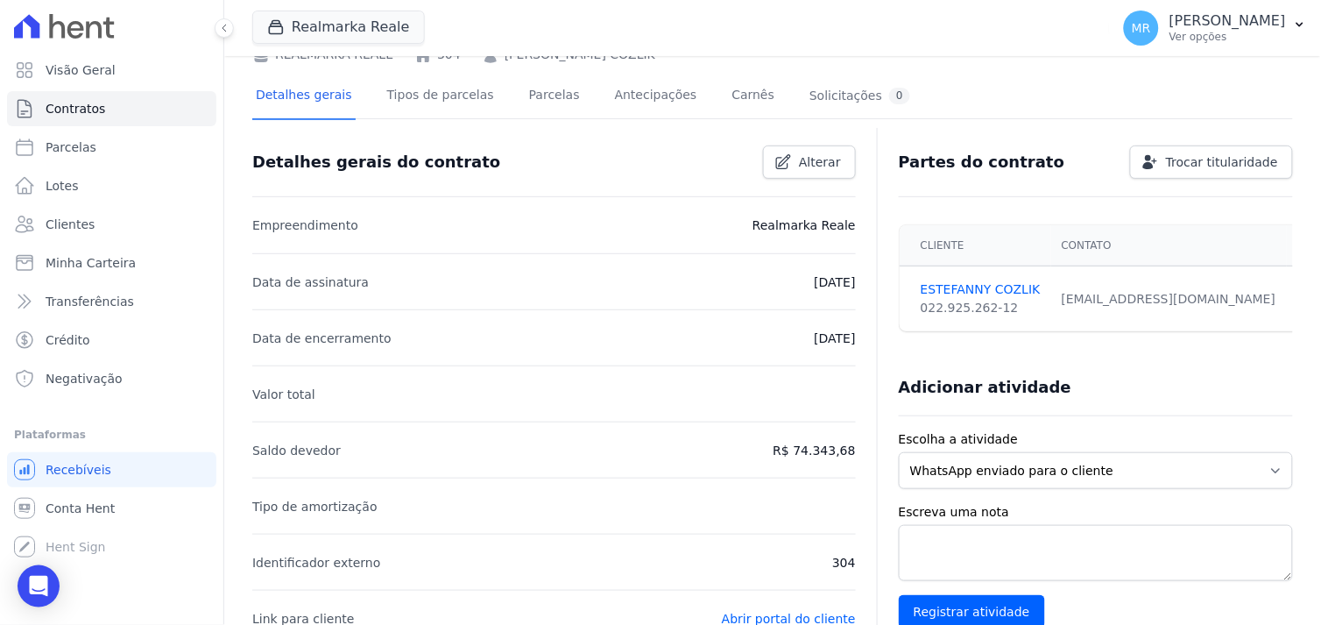
scroll to position [97, 0]
click at [533, 94] on link "Parcelas" at bounding box center [555, 96] width 58 height 46
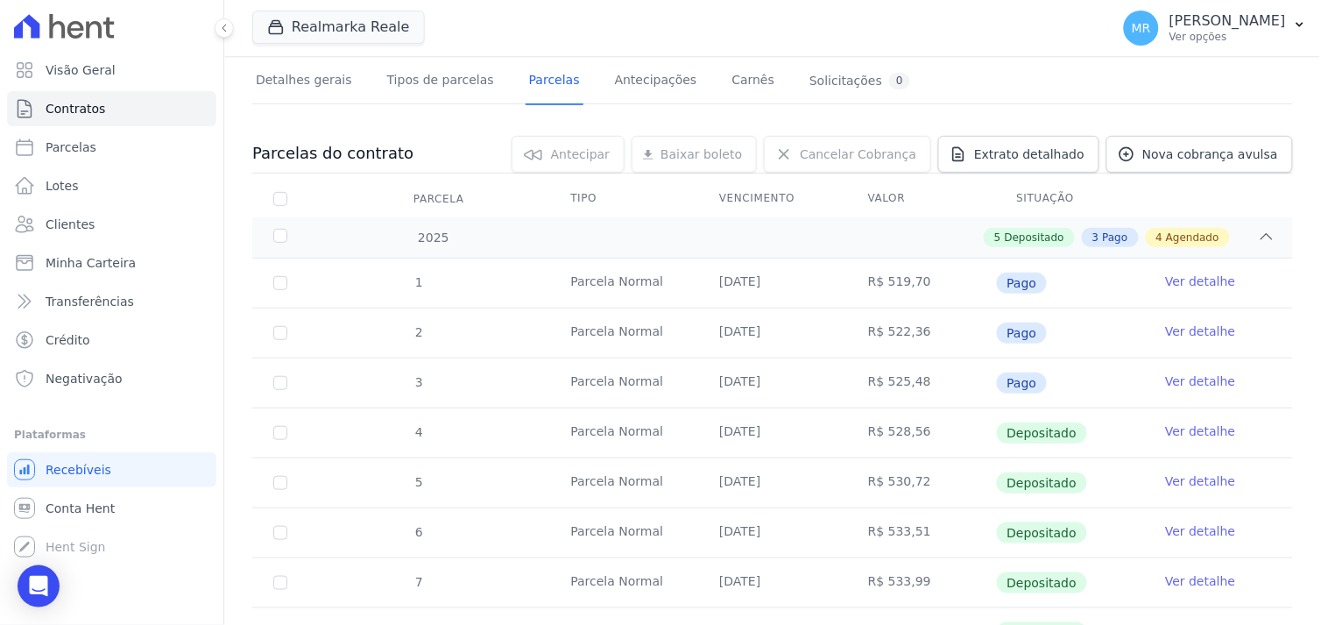
scroll to position [292, 0]
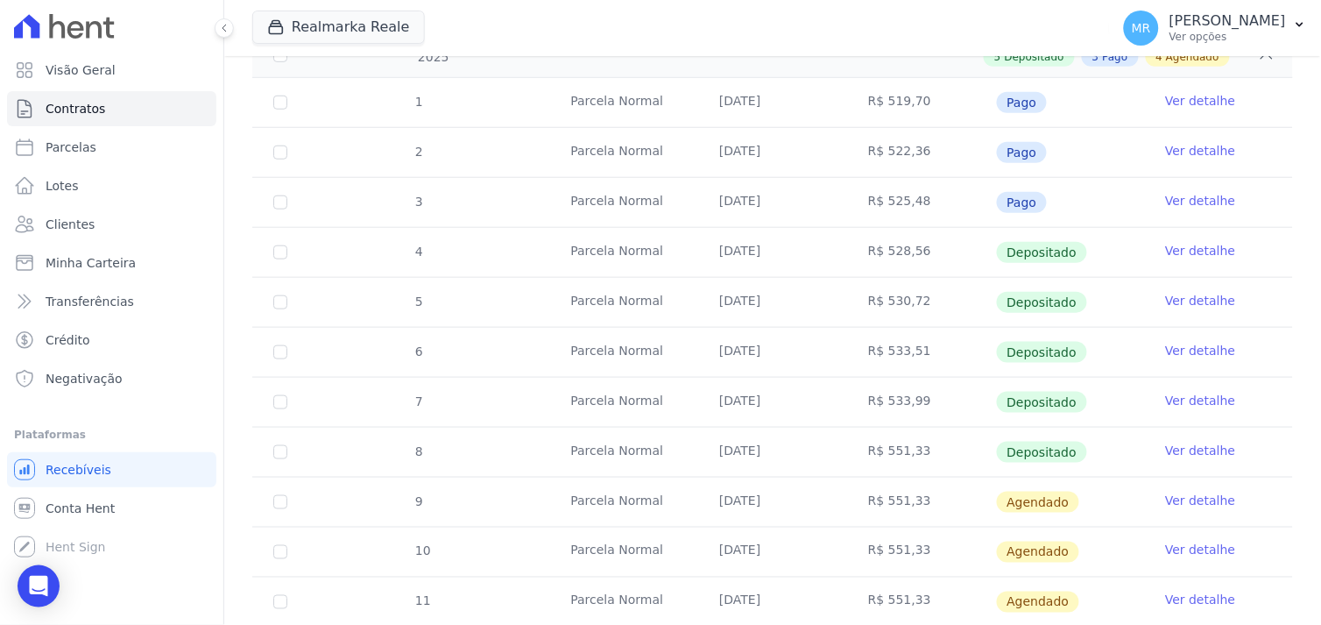
click at [1201, 493] on link "Ver detalhe" at bounding box center [1200, 501] width 70 height 18
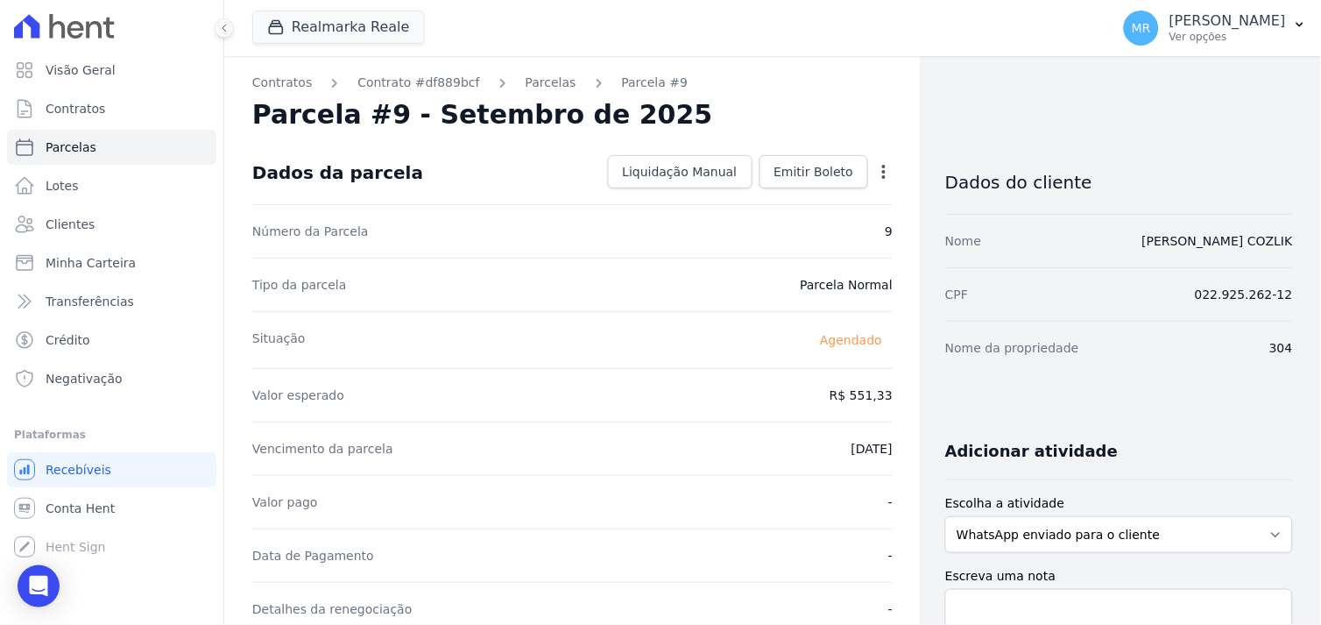
click at [875, 174] on icon "button" at bounding box center [884, 172] width 18 height 18
click at [773, 196] on link "Alterar" at bounding box center [809, 196] width 154 height 32
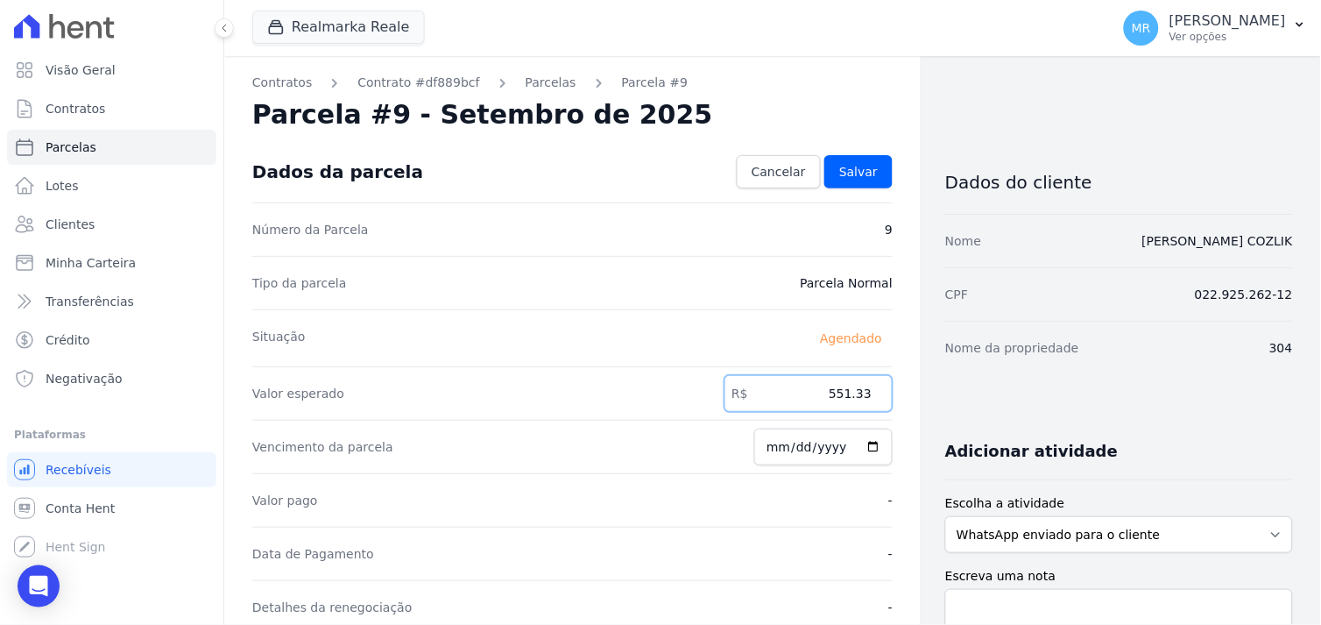
drag, startPoint x: 812, startPoint y: 390, endPoint x: 897, endPoint y: 387, distance: 85.0
type input "550.83"
click at [854, 177] on span "Salvar" at bounding box center [859, 172] width 39 height 18
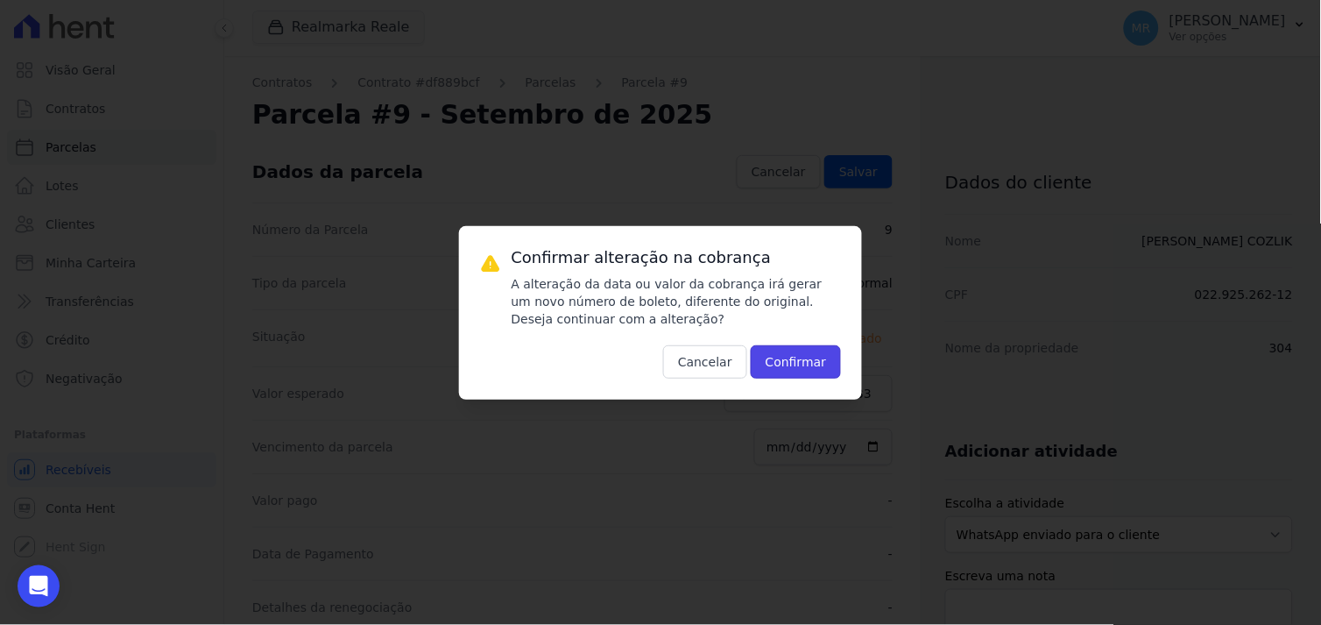
click at [798, 355] on button "Confirmar" at bounding box center [796, 361] width 91 height 33
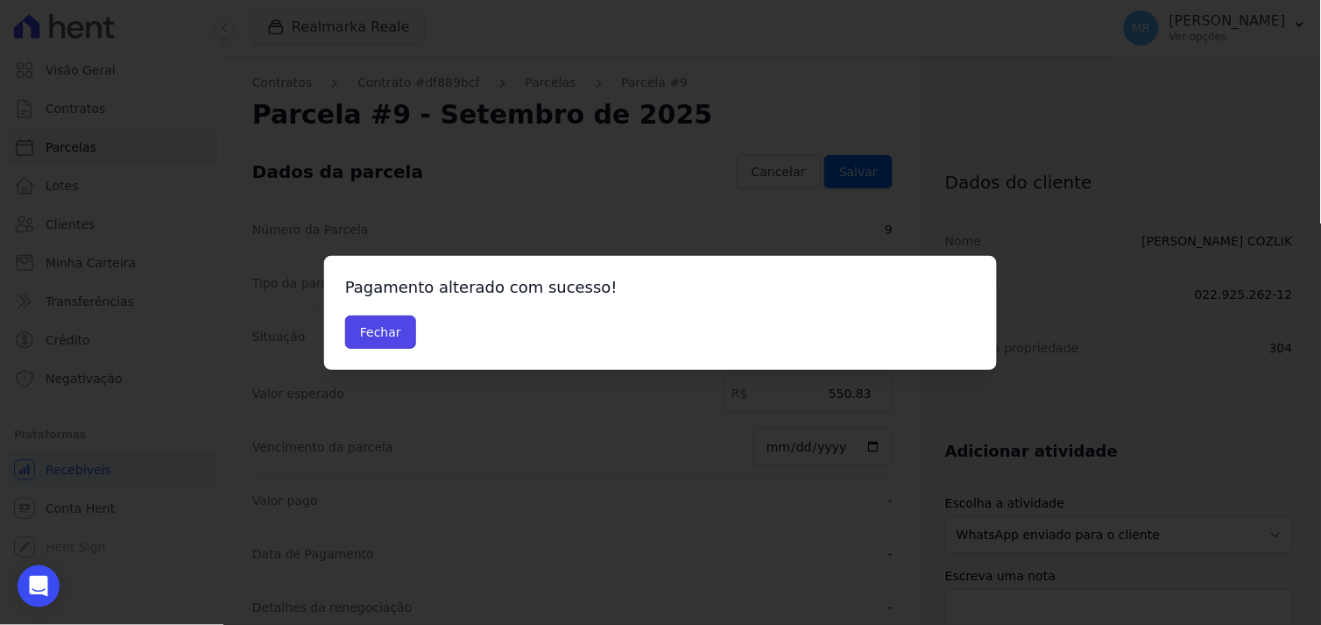
drag, startPoint x: 382, startPoint y: 325, endPoint x: 660, endPoint y: 322, distance: 277.8
click at [382, 324] on button "Fechar" at bounding box center [380, 331] width 71 height 33
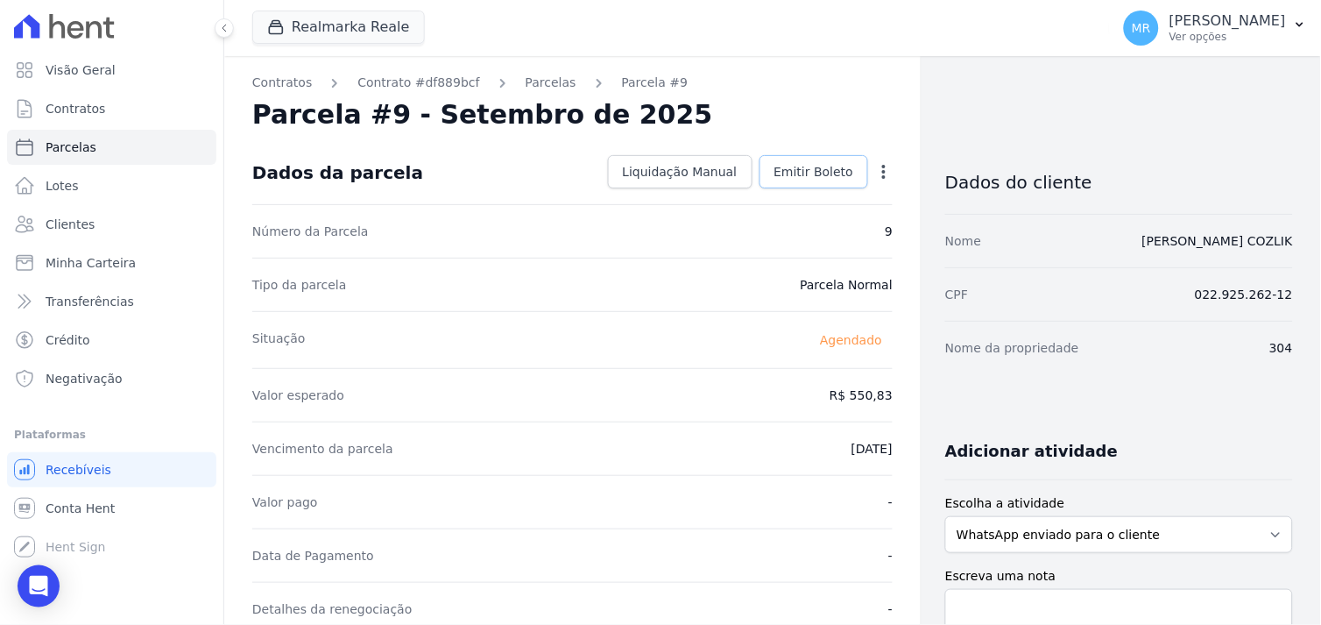
drag, startPoint x: 808, startPoint y: 166, endPoint x: 843, endPoint y: 237, distance: 79.2
click at [806, 166] on span "Emitir Boleto" at bounding box center [815, 172] width 80 height 18
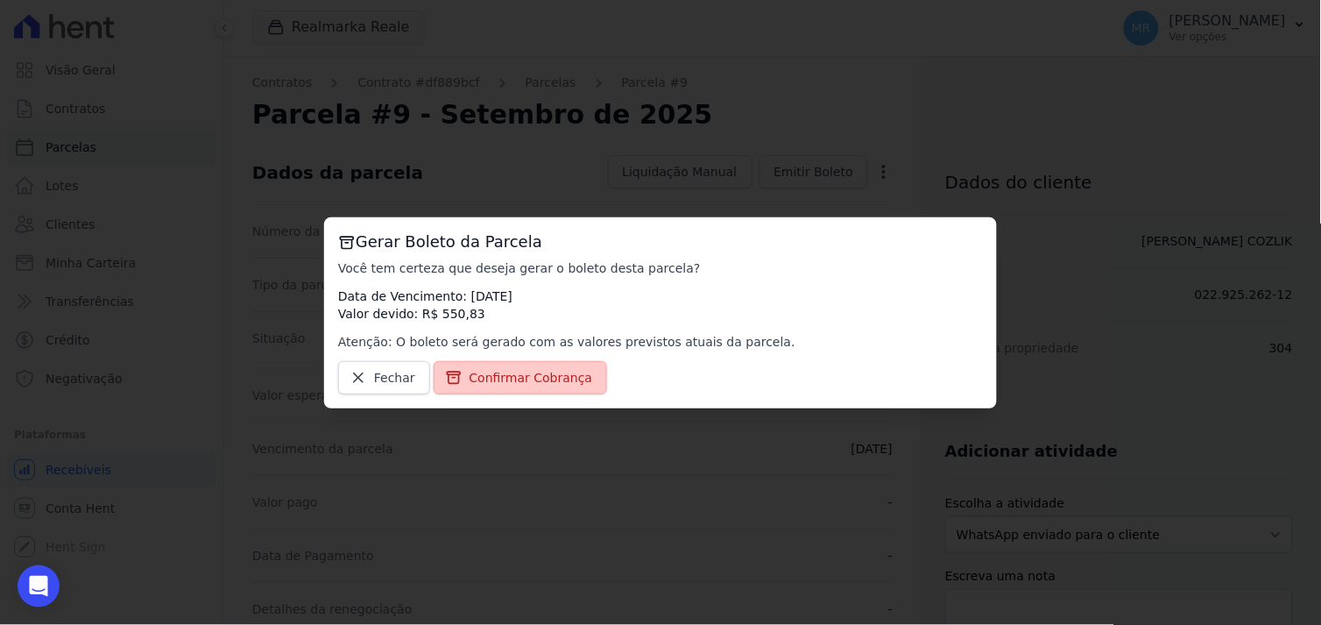
drag, startPoint x: 526, startPoint y: 375, endPoint x: 514, endPoint y: 371, distance: 12.2
click at [523, 373] on span "Confirmar Cobrança" at bounding box center [532, 378] width 124 height 18
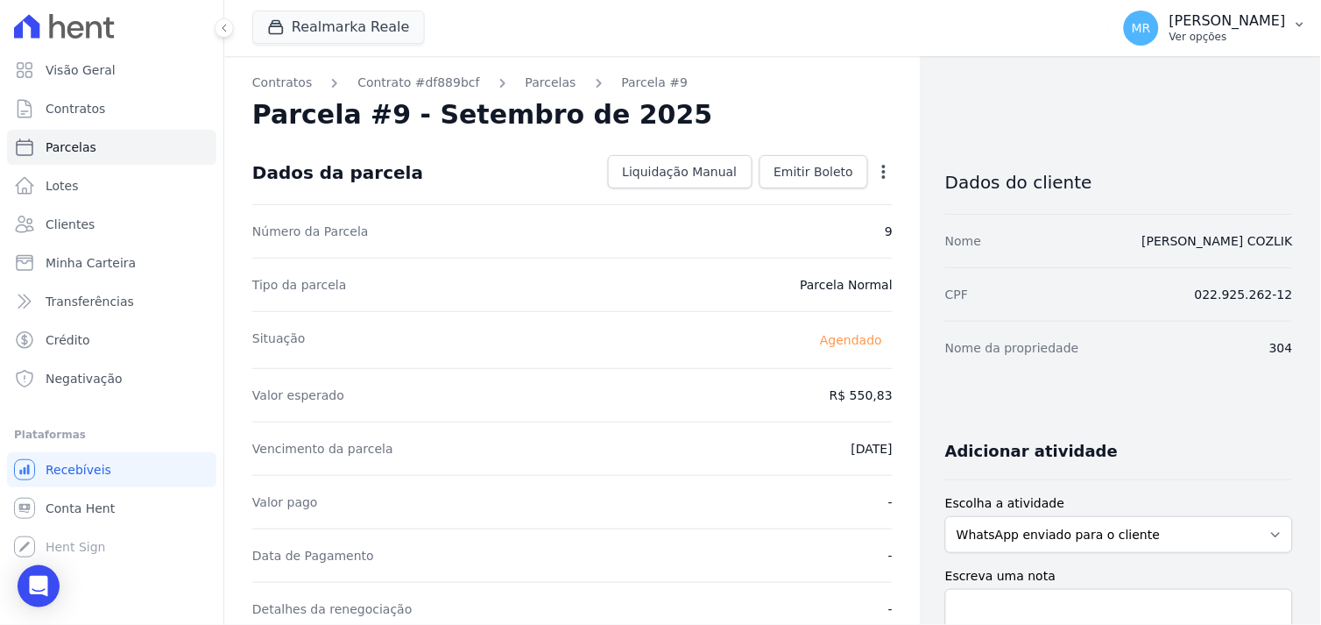
click at [1248, 28] on p "[PERSON_NAME]" at bounding box center [1228, 21] width 117 height 18
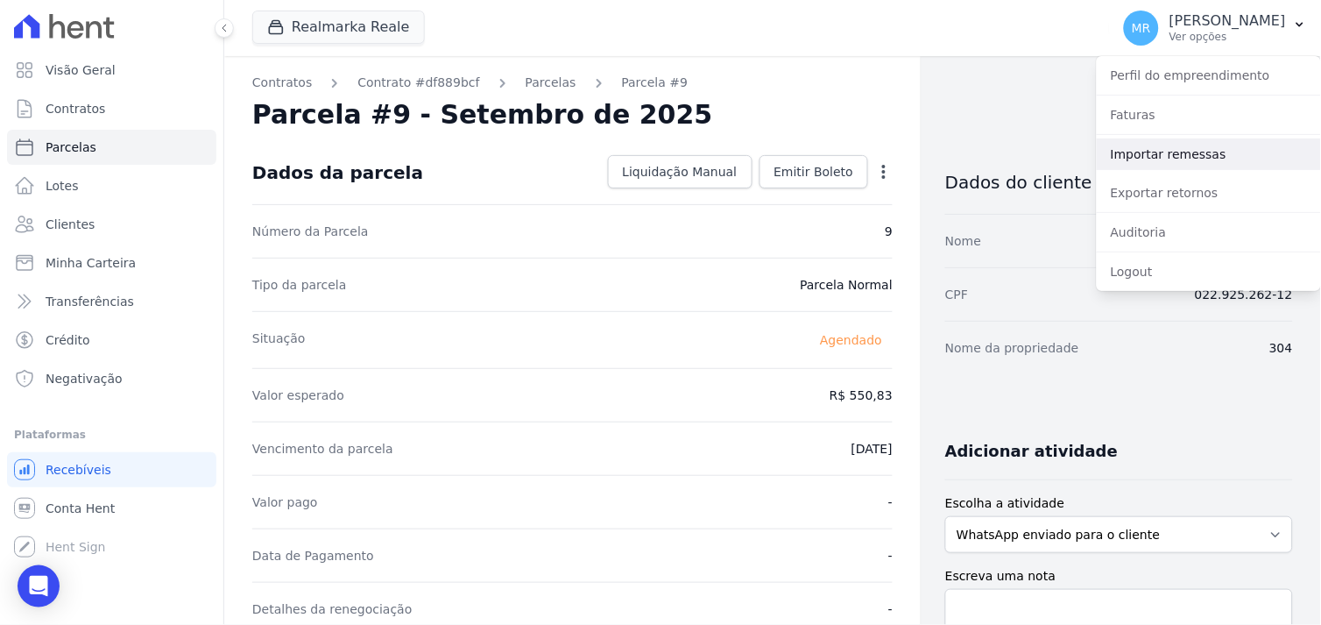
click at [1161, 144] on link "Importar remessas" at bounding box center [1209, 154] width 224 height 32
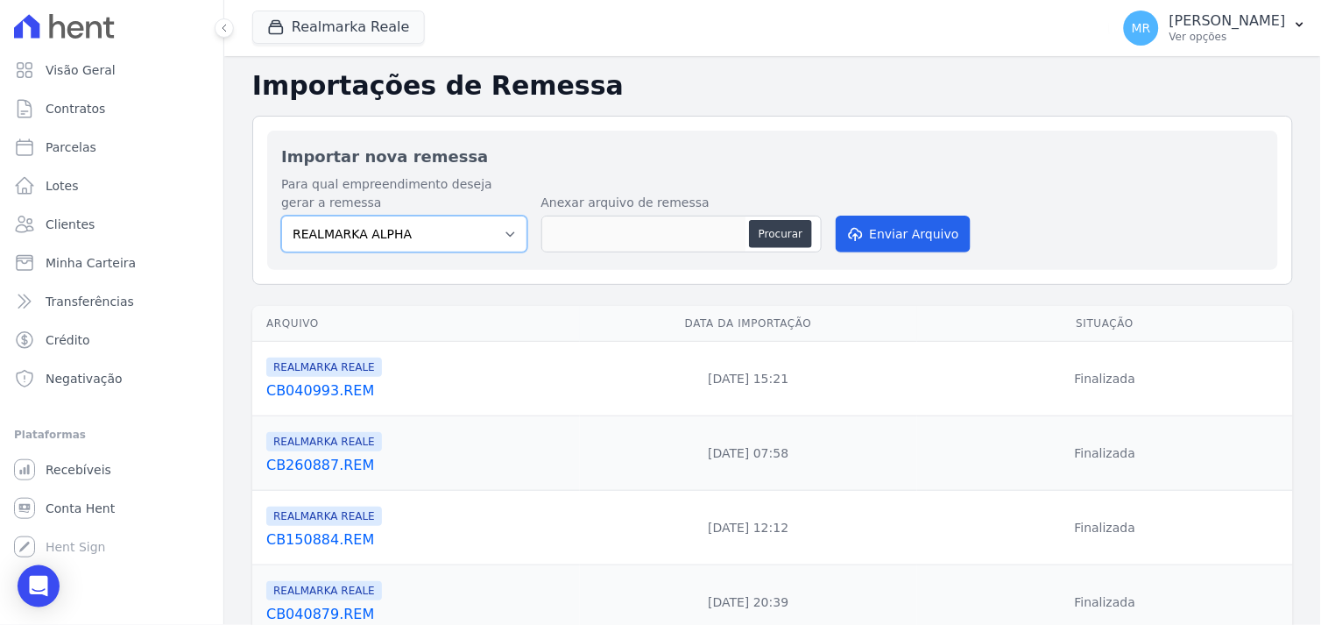
drag, startPoint x: 494, startPoint y: 223, endPoint x: 484, endPoint y: 230, distance: 12.6
click at [494, 223] on select "REALMARKA ALPHA REALMARKA [PERSON_NAME] RMK 2 EMPREENDIMENTOS OPERA" at bounding box center [404, 234] width 246 height 37
select select "76c98966-fbae-428e-aea9-71c3dfcf0e62"
click at [281, 216] on select "REALMARKA ALPHA REALMARKA [PERSON_NAME] RMK 2 EMPREENDIMENTOS OPERA" at bounding box center [404, 234] width 246 height 37
click at [769, 233] on button "Procurar" at bounding box center [780, 234] width 63 height 28
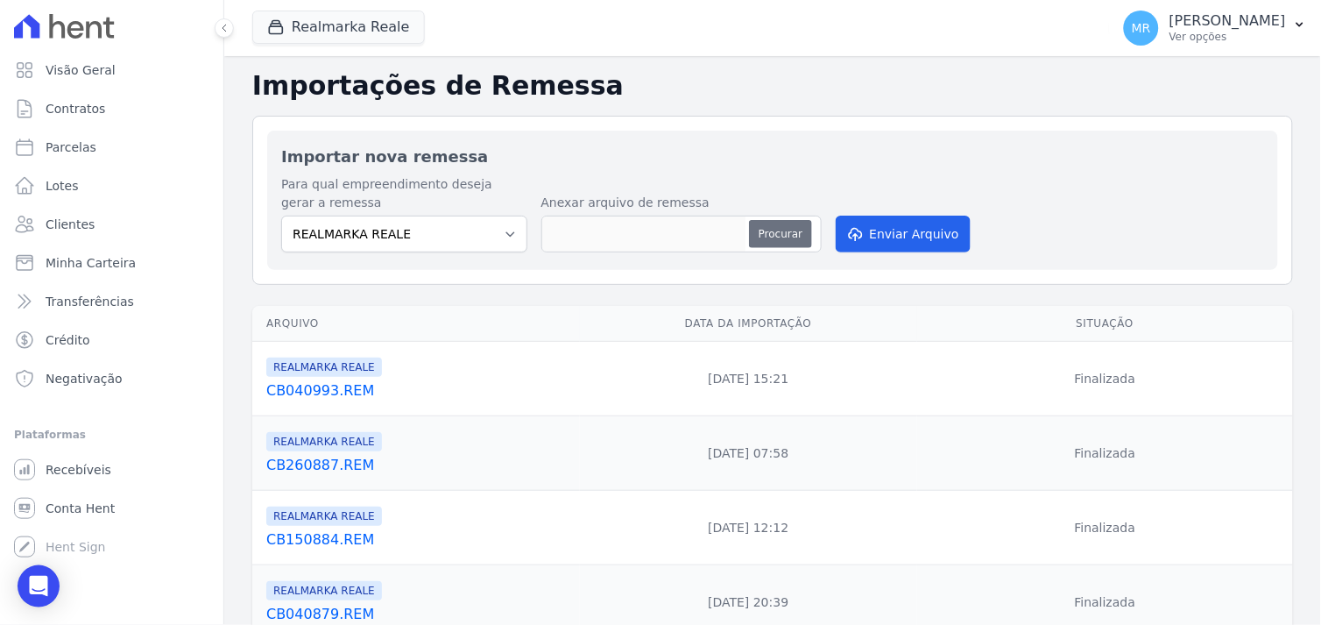
type input "CB140996.REM"
click at [896, 232] on button "Enviar Arquivo" at bounding box center [903, 234] width 135 height 37
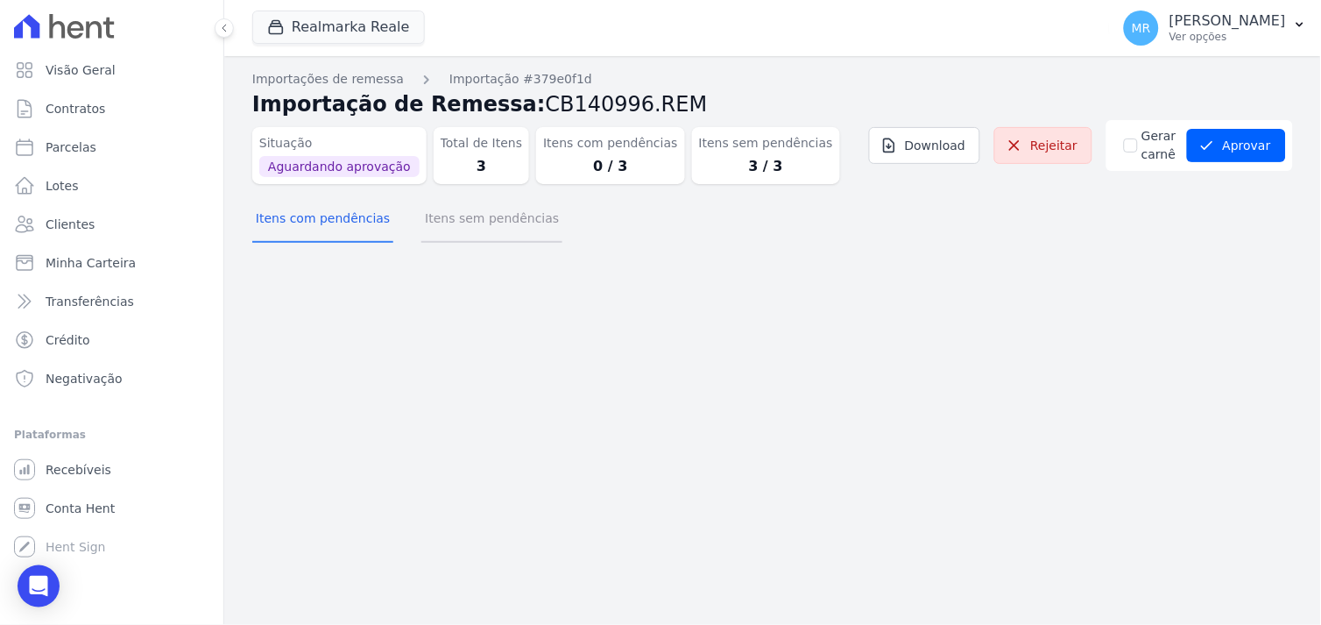
click at [487, 224] on button "Itens sem pendências" at bounding box center [492, 220] width 141 height 46
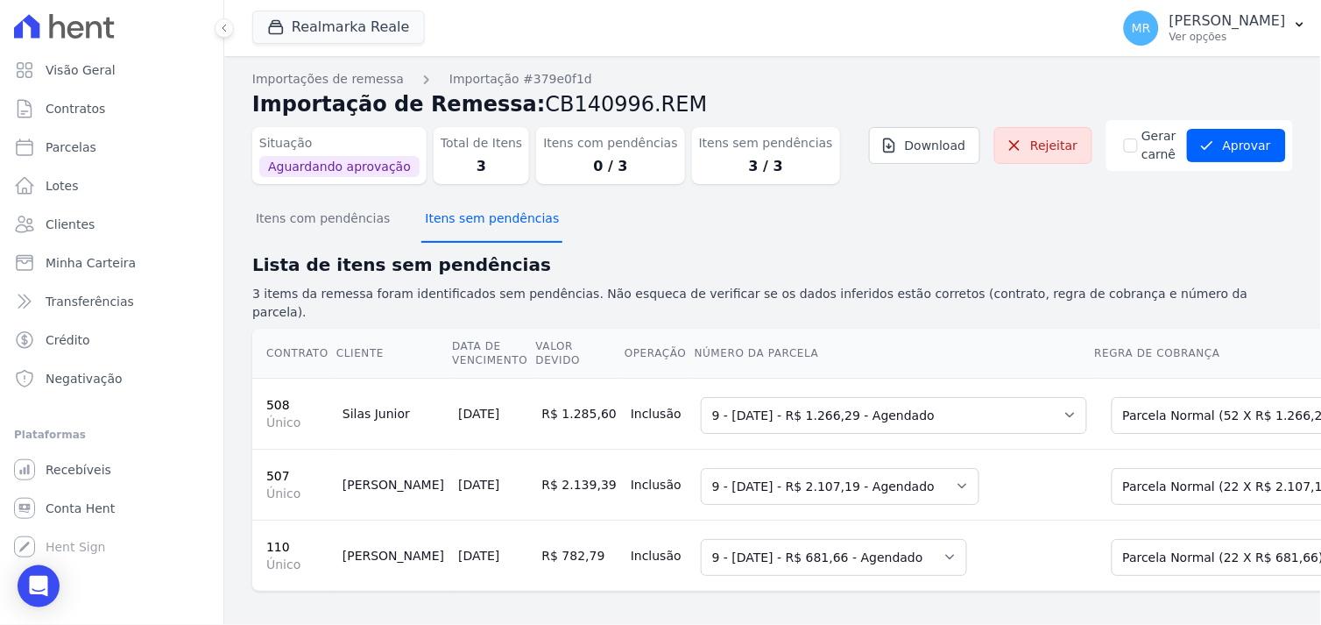
scroll to position [4, 0]
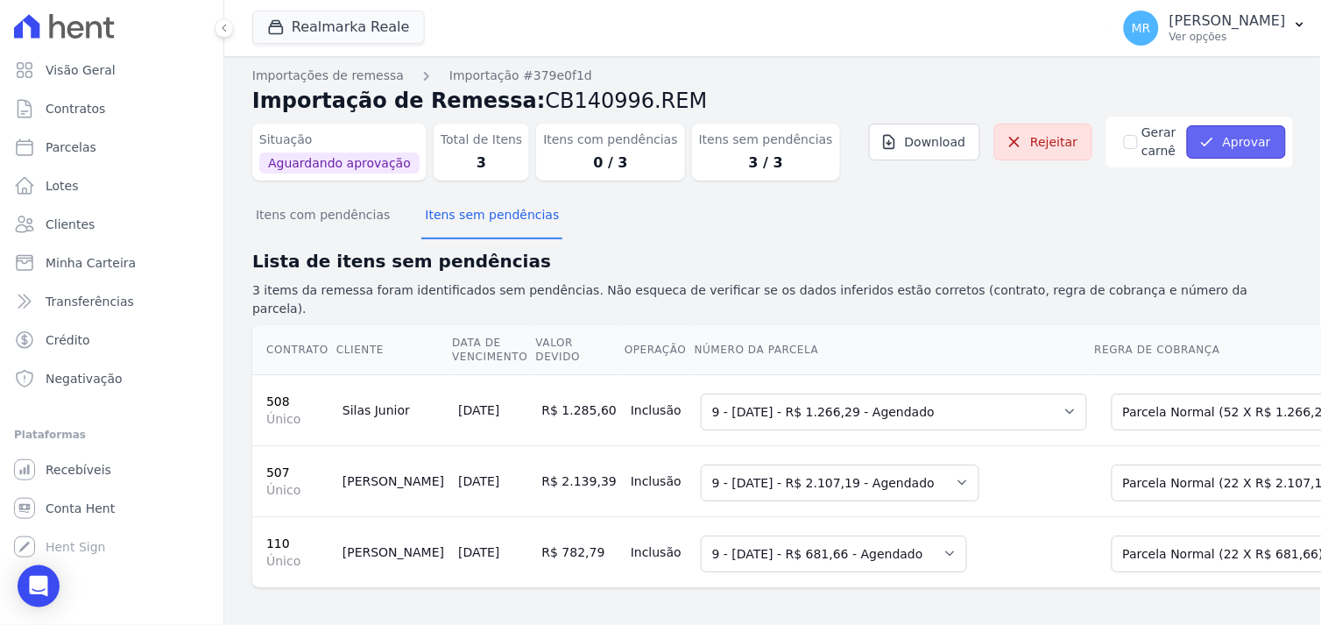
click at [1222, 137] on button "Aprovar" at bounding box center [1236, 141] width 99 height 33
